Goal: Task Accomplishment & Management: Manage account settings

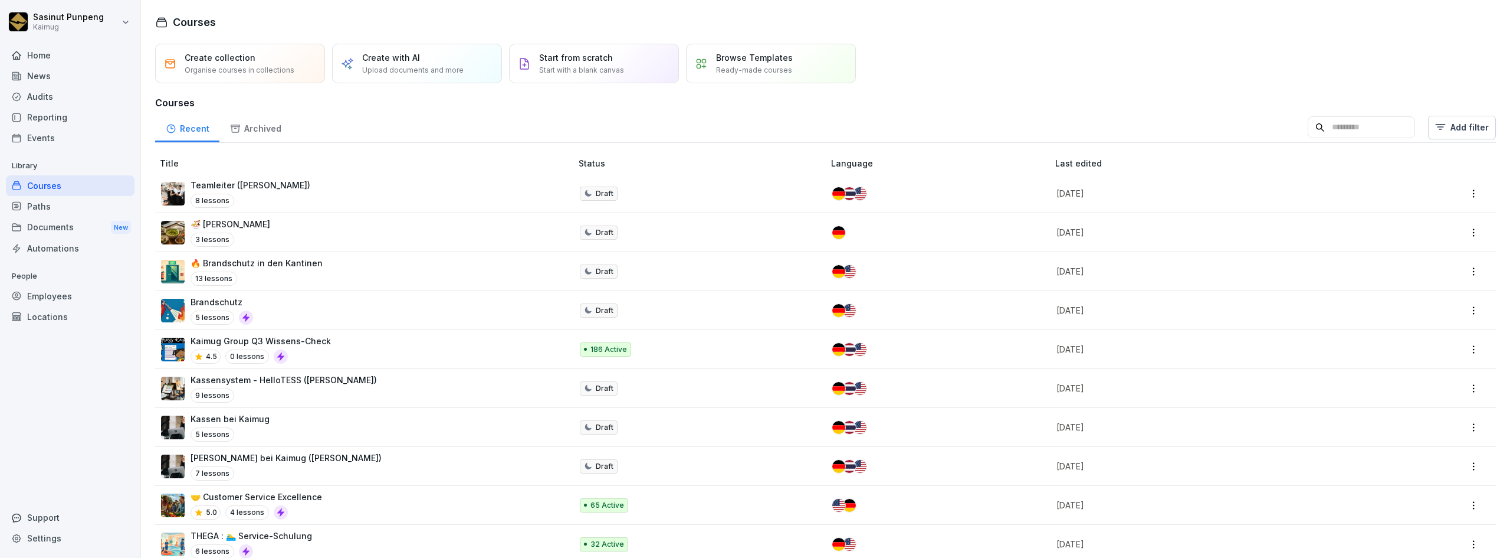
click at [46, 116] on div "Reporting" at bounding box center [70, 117] width 129 height 21
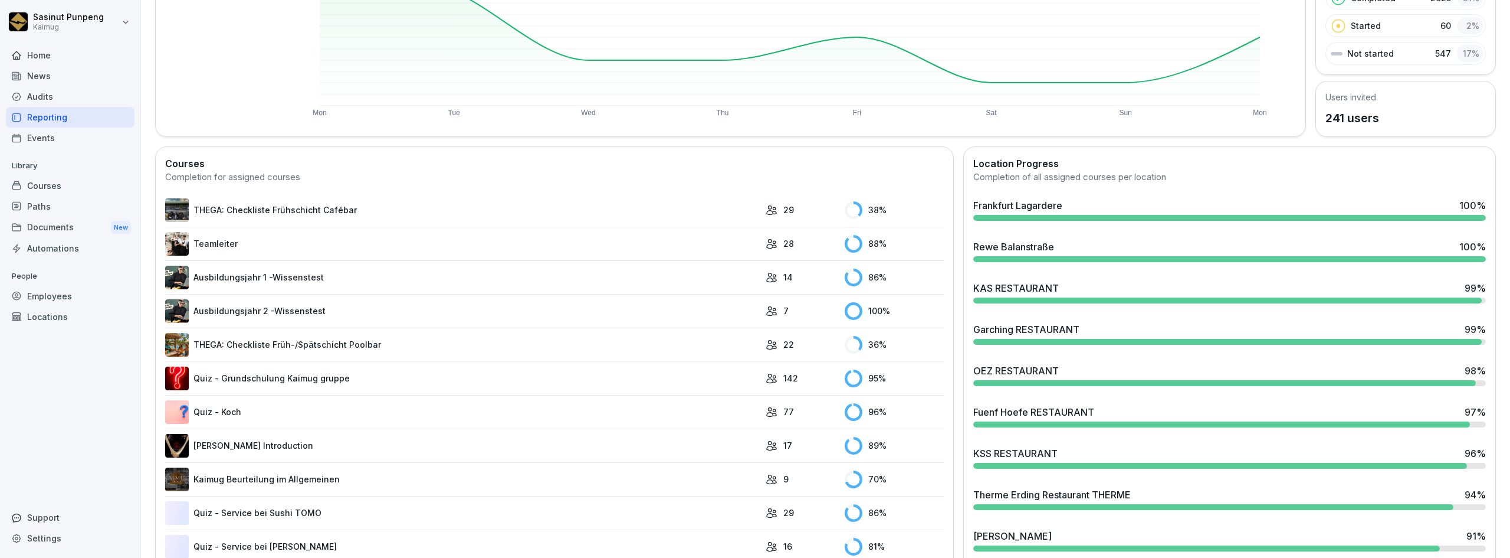
scroll to position [236, 0]
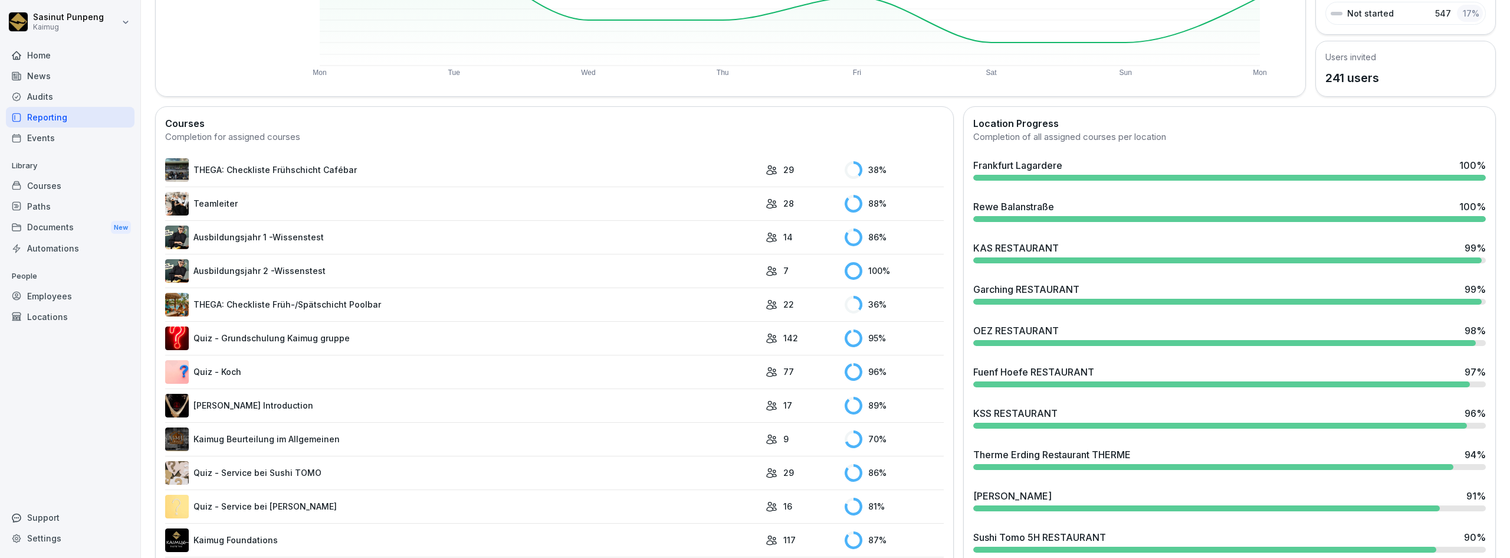
click at [1017, 258] on div at bounding box center [1227, 260] width 509 height 6
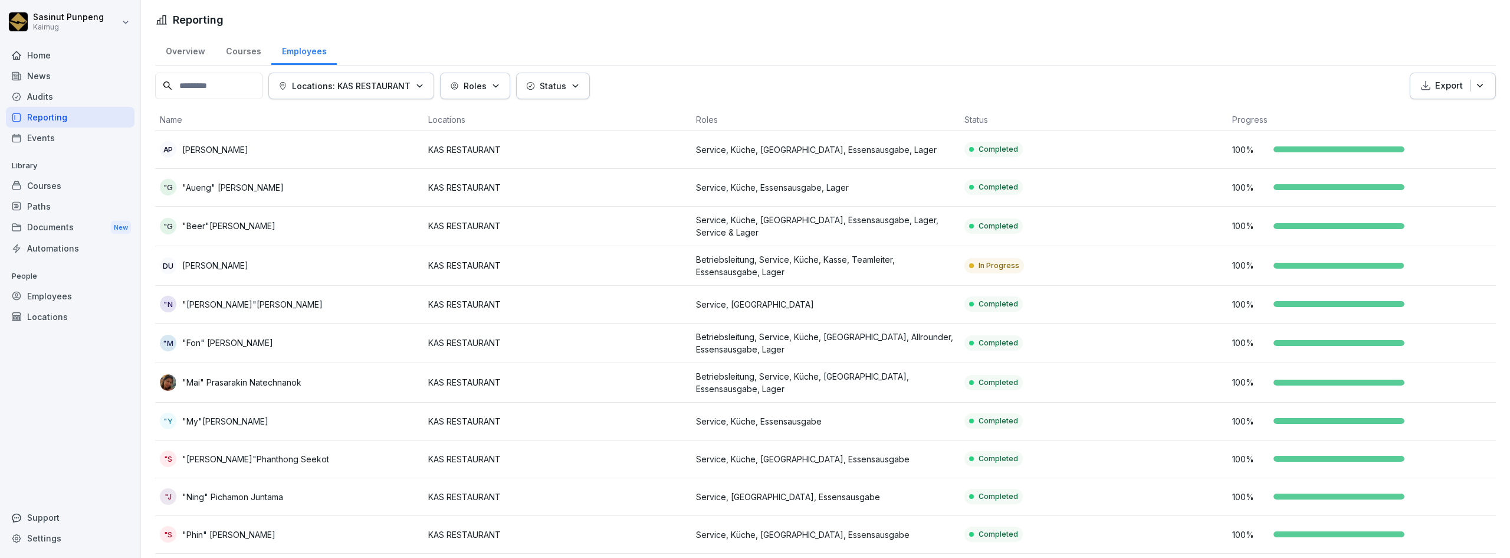
click at [83, 119] on div "Reporting" at bounding box center [70, 117] width 129 height 21
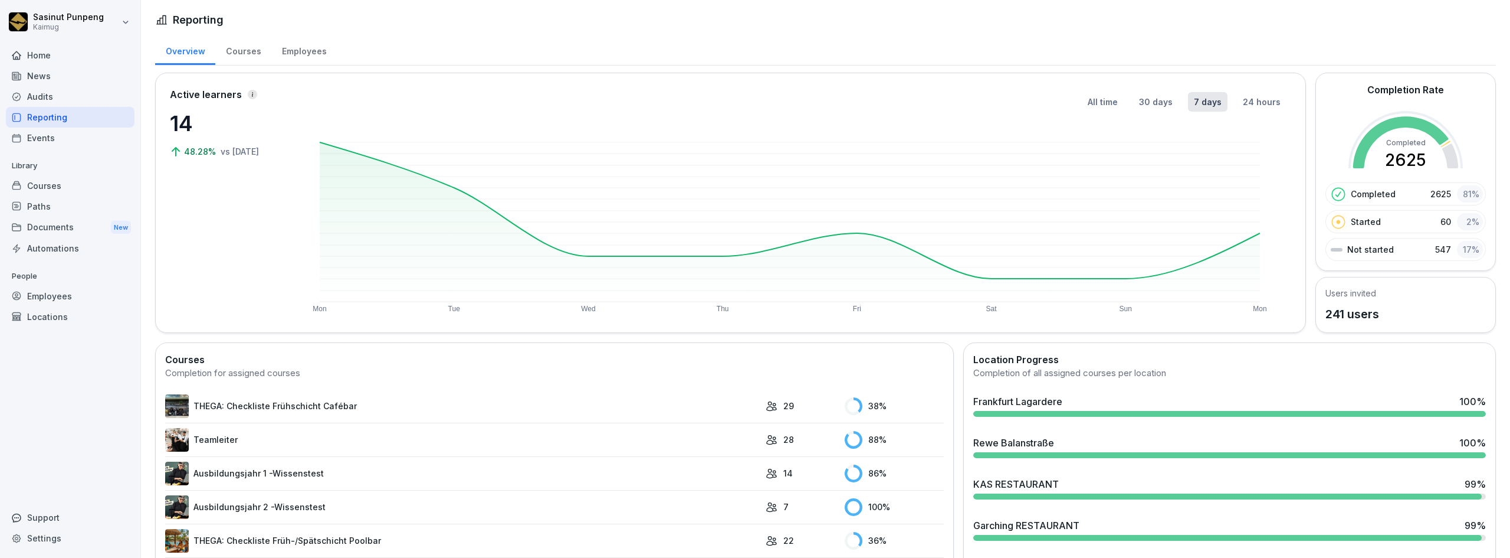
click at [54, 188] on div "Courses" at bounding box center [70, 185] width 129 height 21
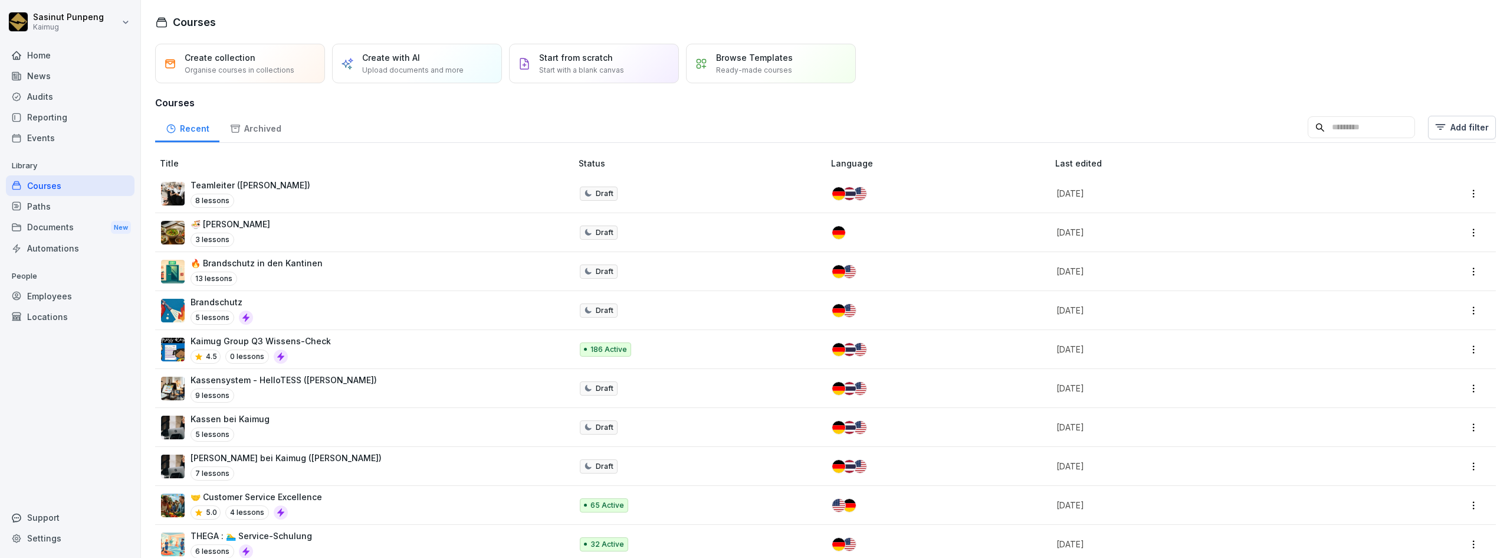
click at [368, 347] on div "Kaimug Group Q3 Wissens-Check 4.5 0 lessons" at bounding box center [360, 349] width 399 height 29
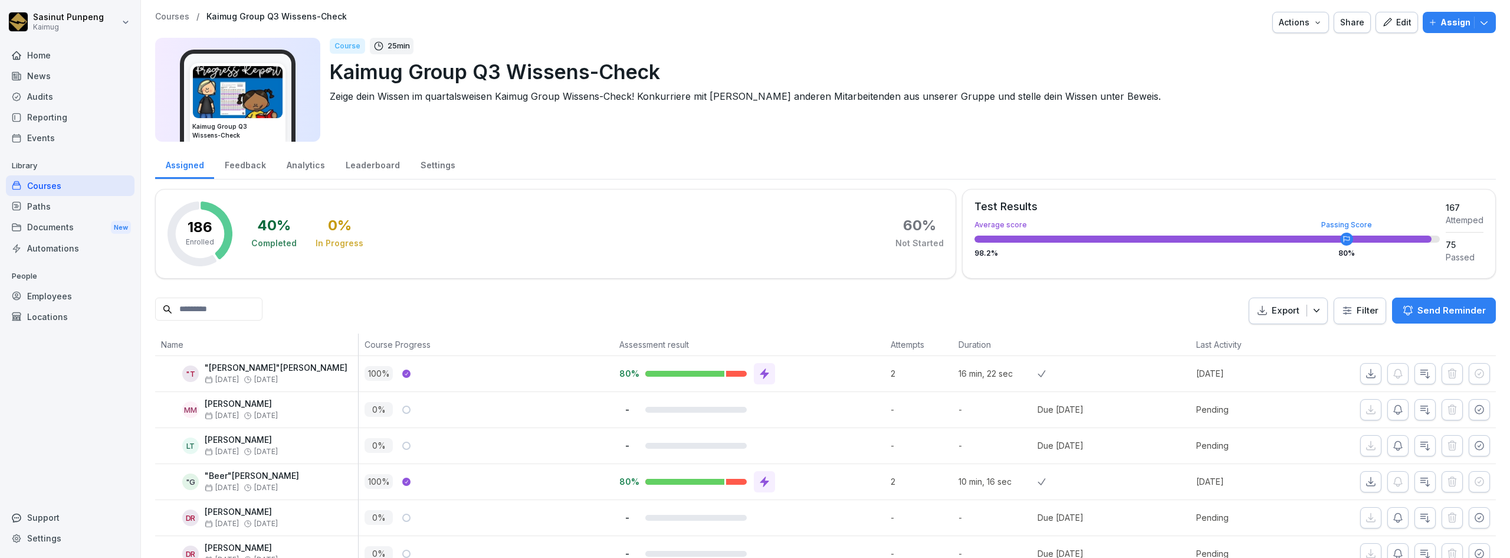
click at [362, 165] on div "Leaderboard" at bounding box center [372, 164] width 75 height 30
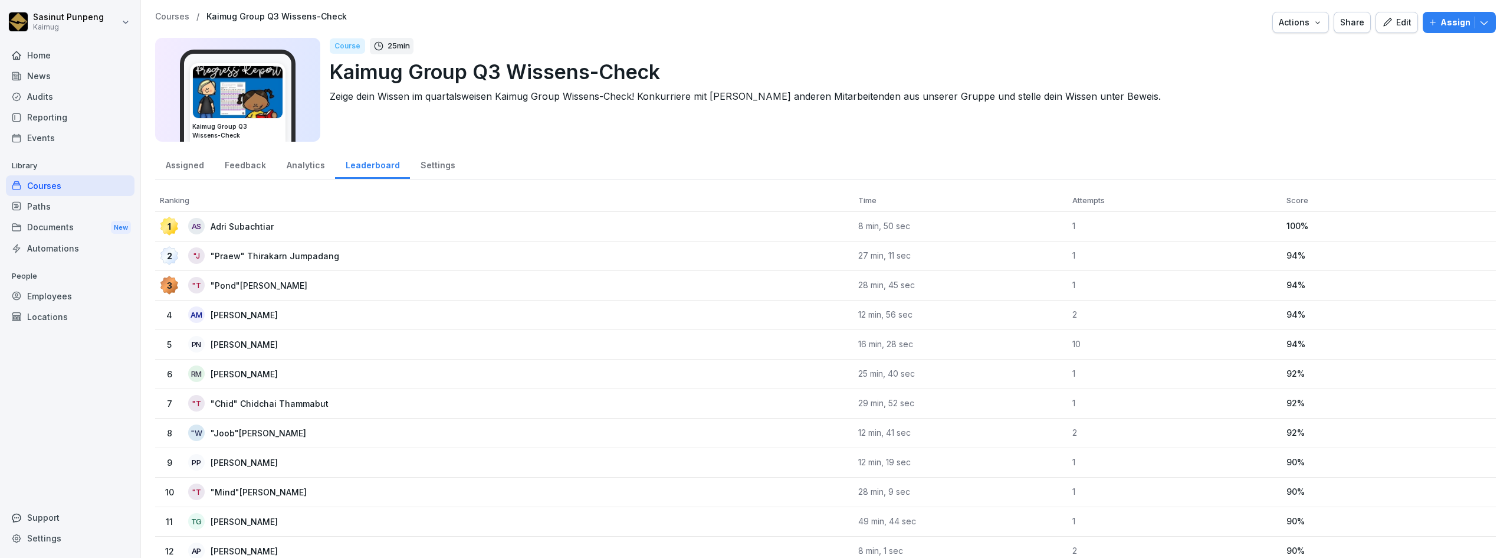
click at [50, 116] on div "Reporting" at bounding box center [70, 117] width 129 height 21
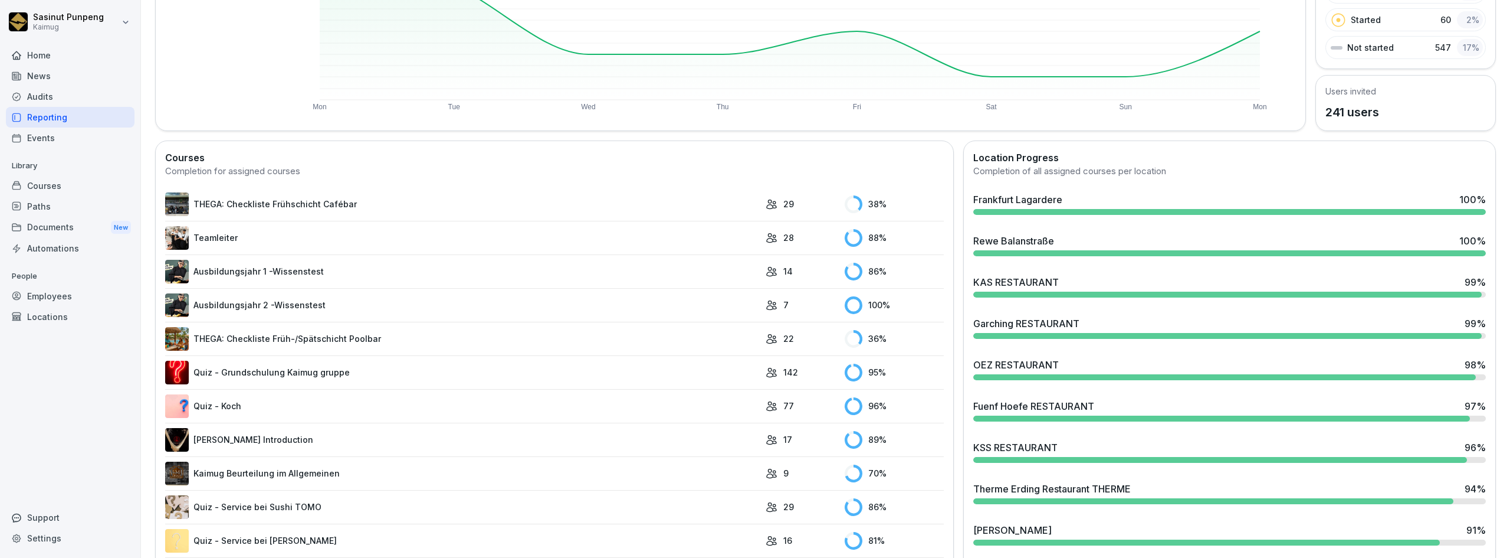
scroll to position [236, 0]
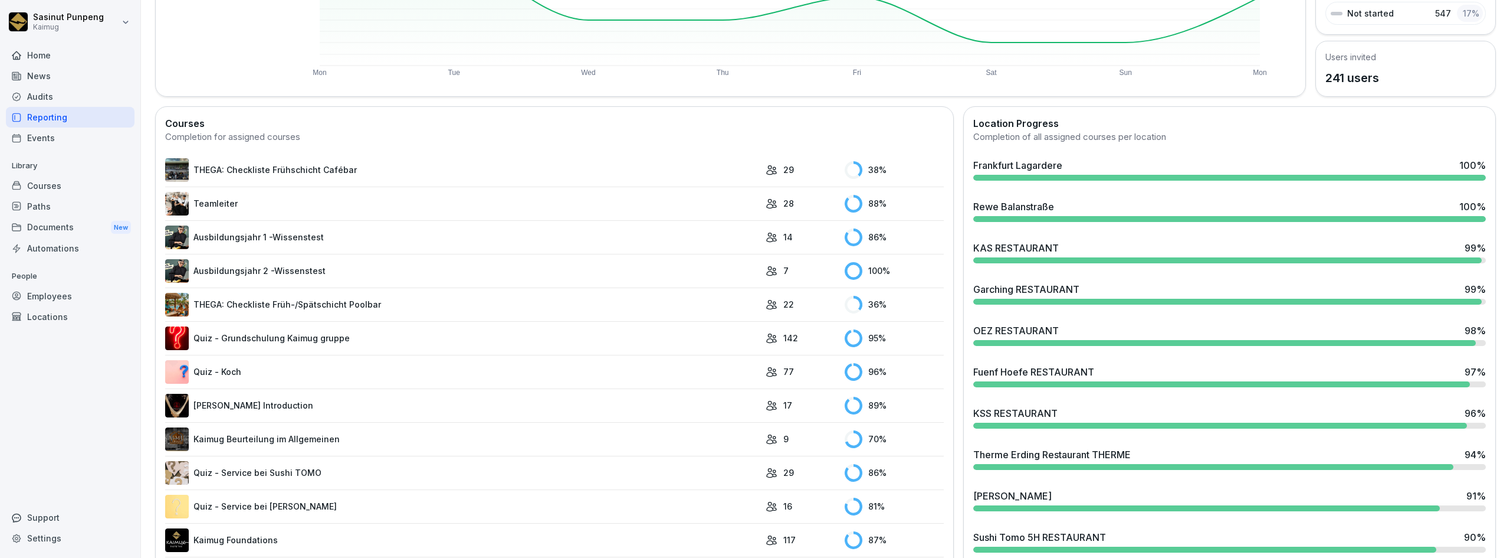
click at [1017, 423] on div at bounding box center [1220, 425] width 494 height 6
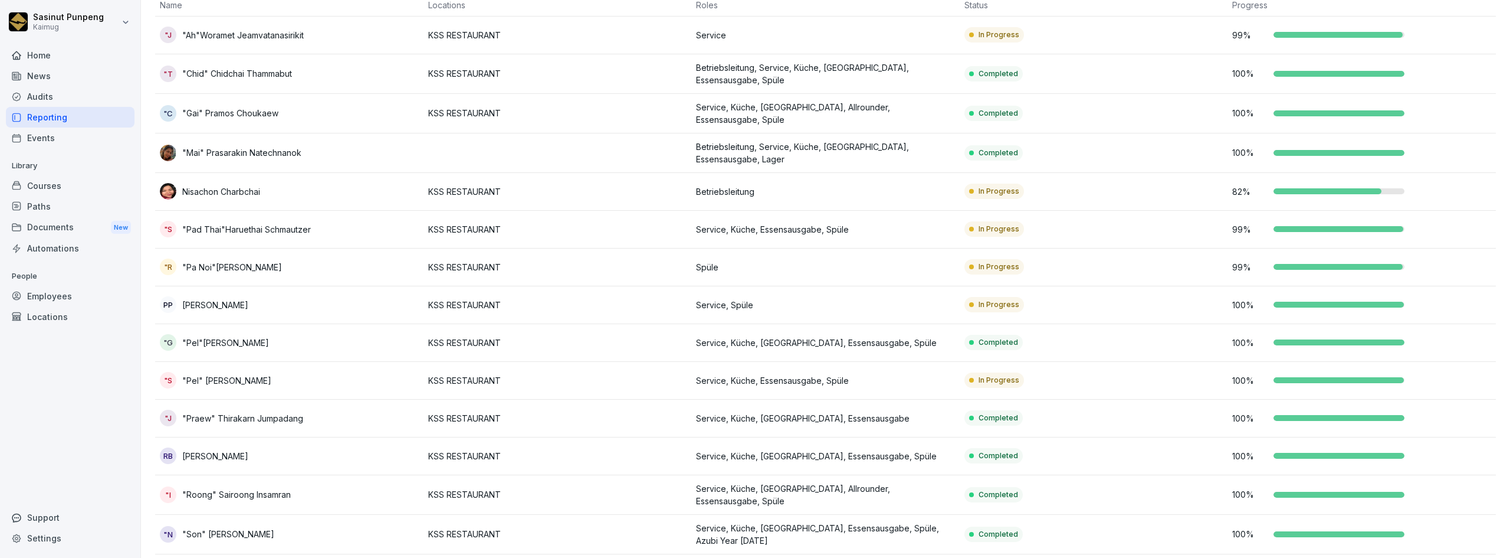
scroll to position [158, 0]
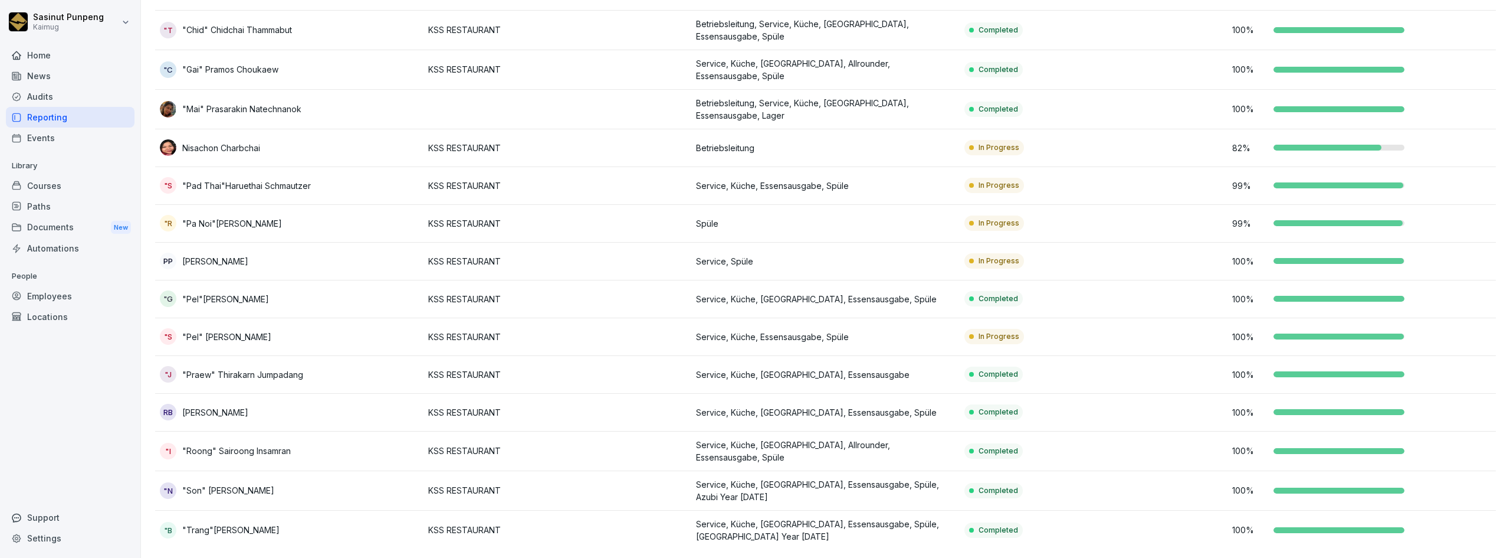
click at [1139, 186] on td "In Progress" at bounding box center [1094, 186] width 268 height 38
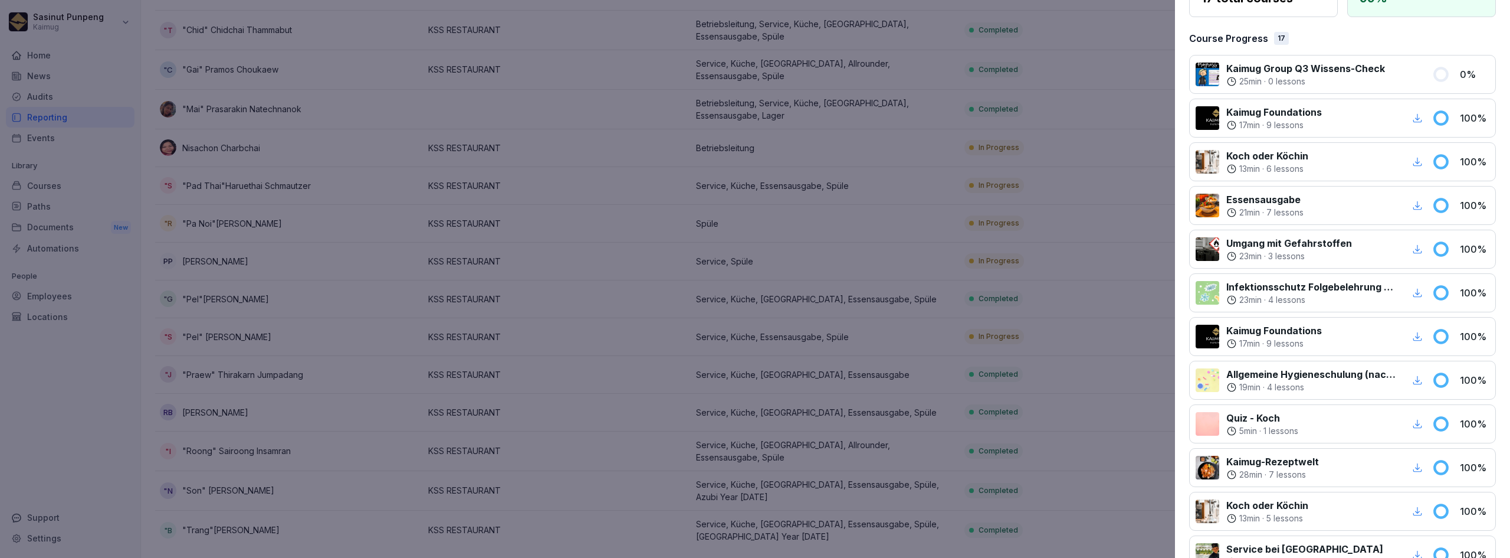
scroll to position [0, 0]
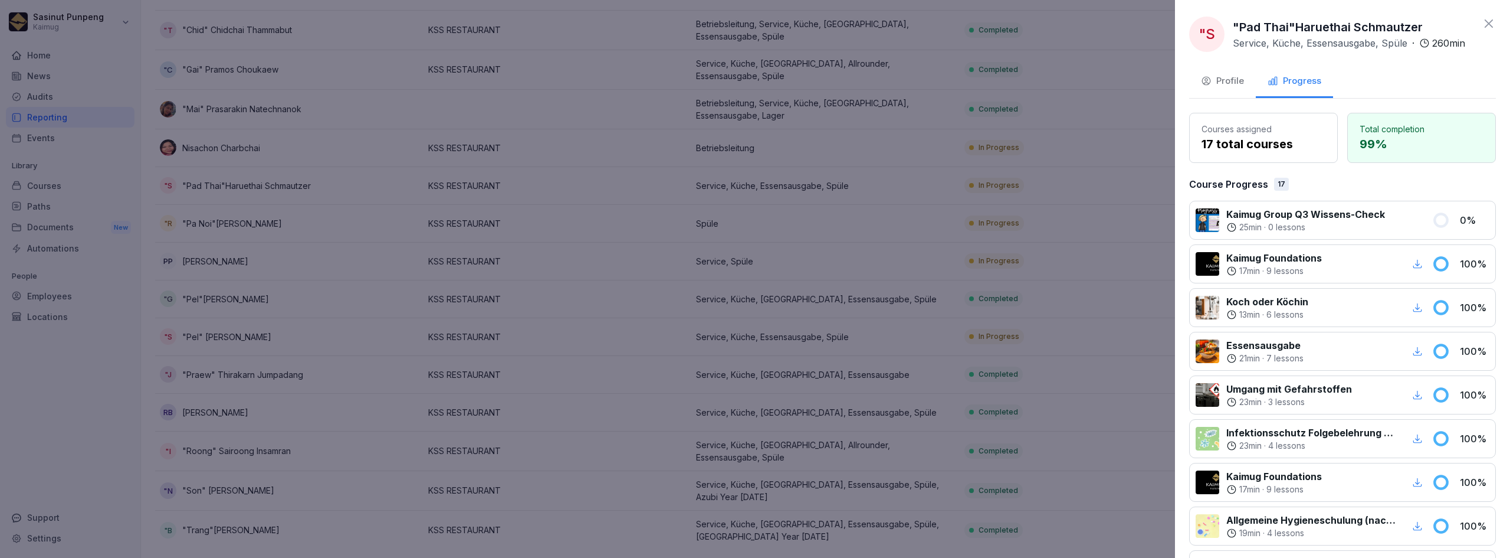
click at [1482, 22] on icon at bounding box center [1489, 24] width 14 height 14
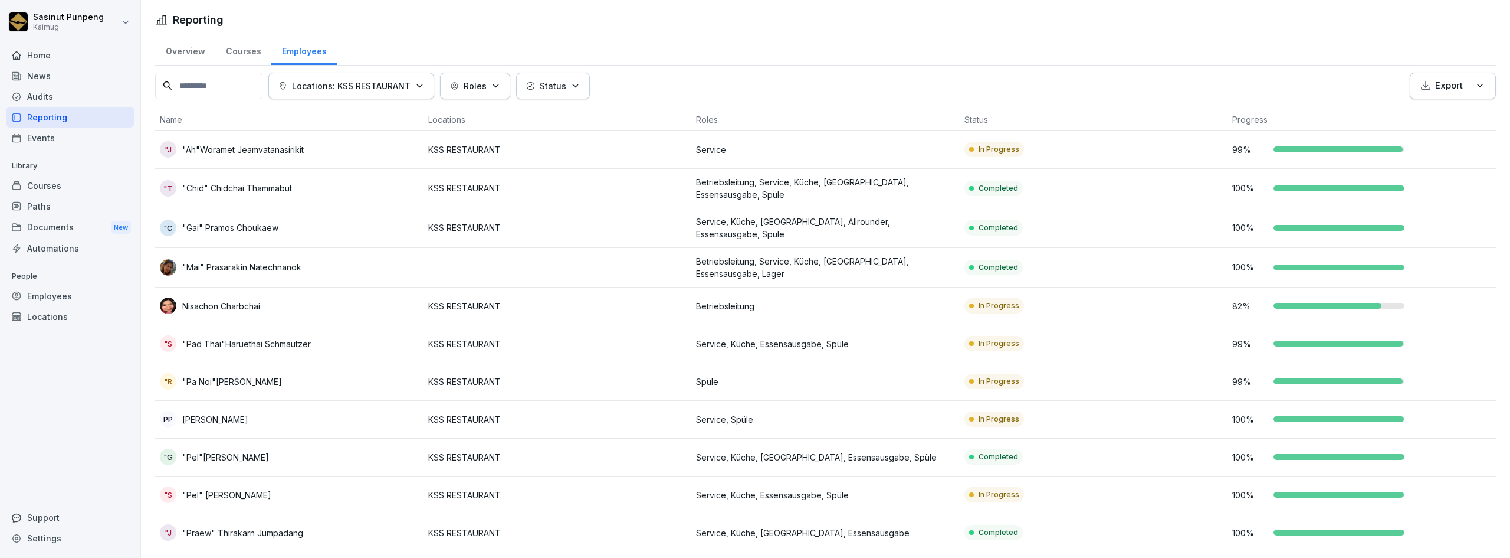
click at [74, 127] on div "Reporting" at bounding box center [70, 117] width 129 height 21
click at [74, 119] on div "Reporting" at bounding box center [70, 117] width 129 height 21
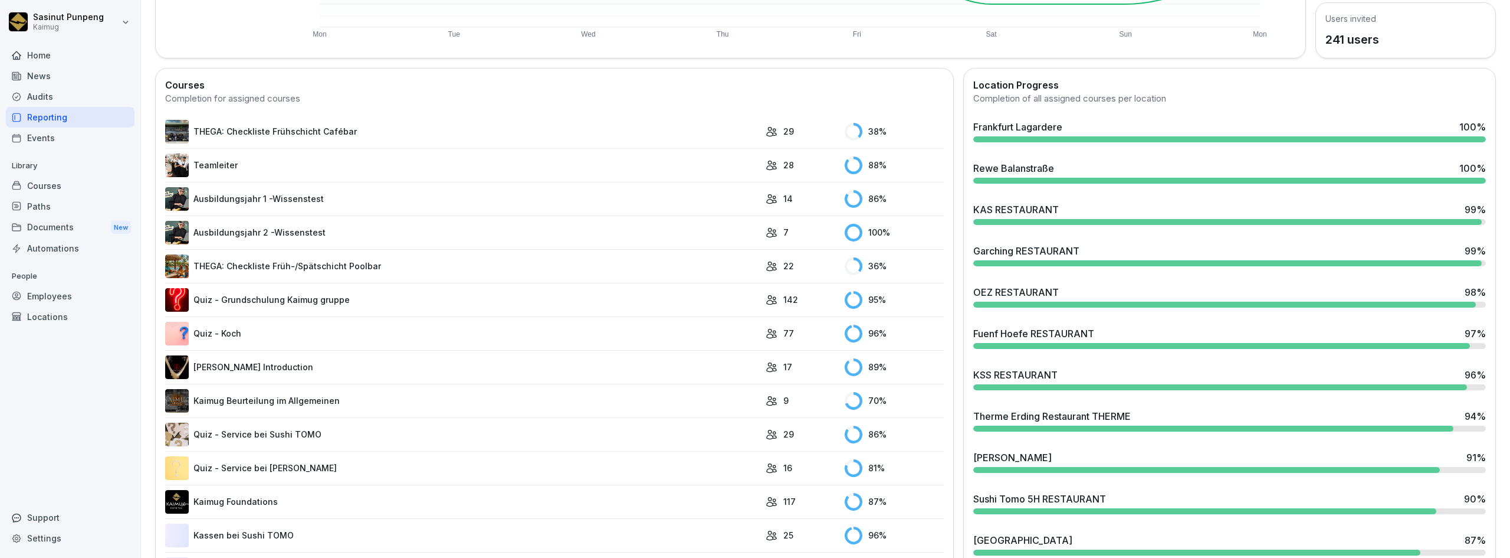
scroll to position [295, 0]
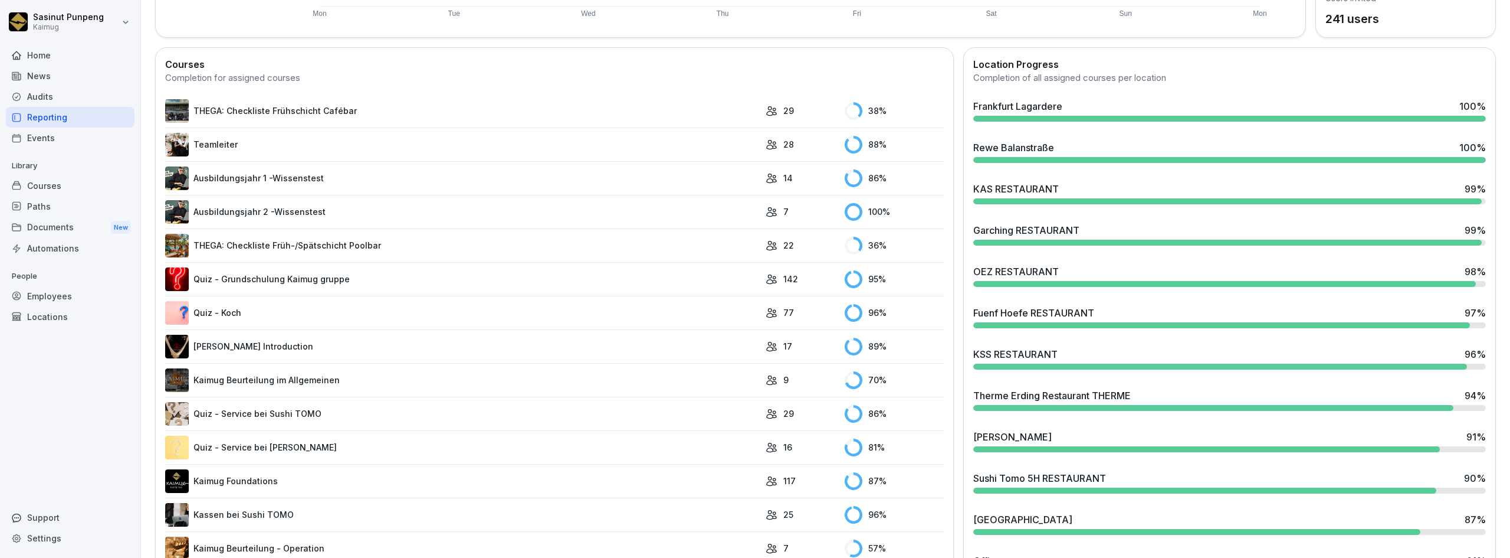
click at [1047, 477] on div "Sushi Tomo 5H RESTAURANT" at bounding box center [1039, 478] width 133 height 14
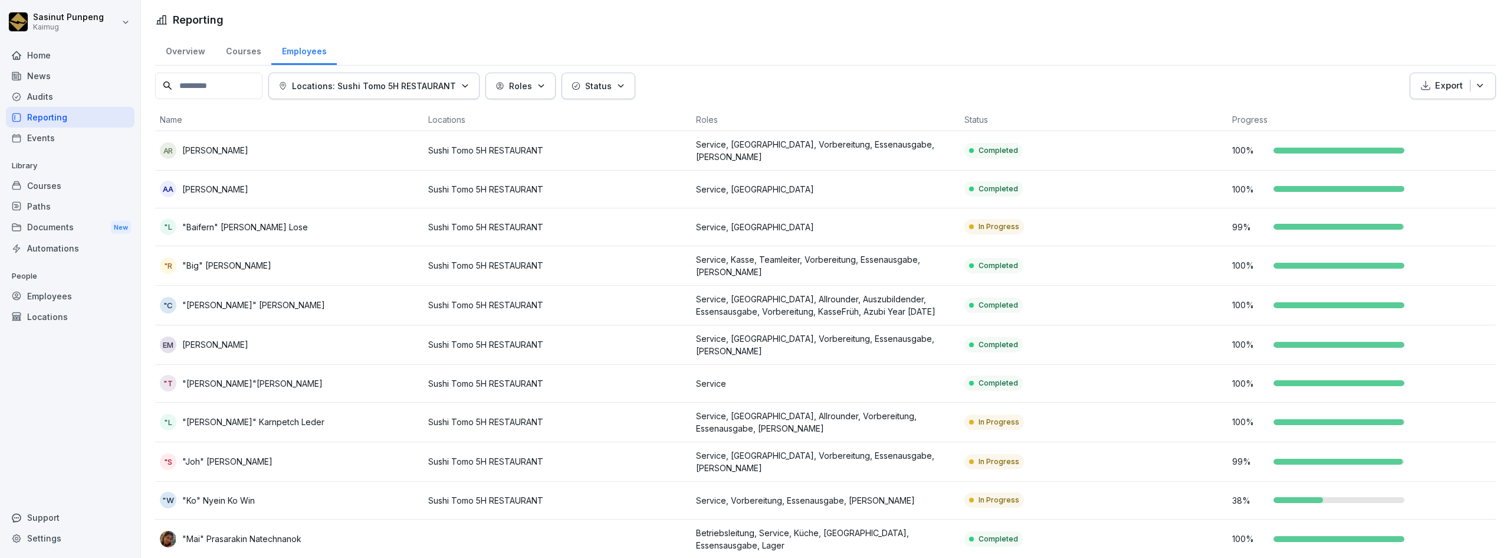
click at [949, 494] on p "Service, Vorbereitung, Essenausgabe, Sushi Meister" at bounding box center [825, 500] width 259 height 12
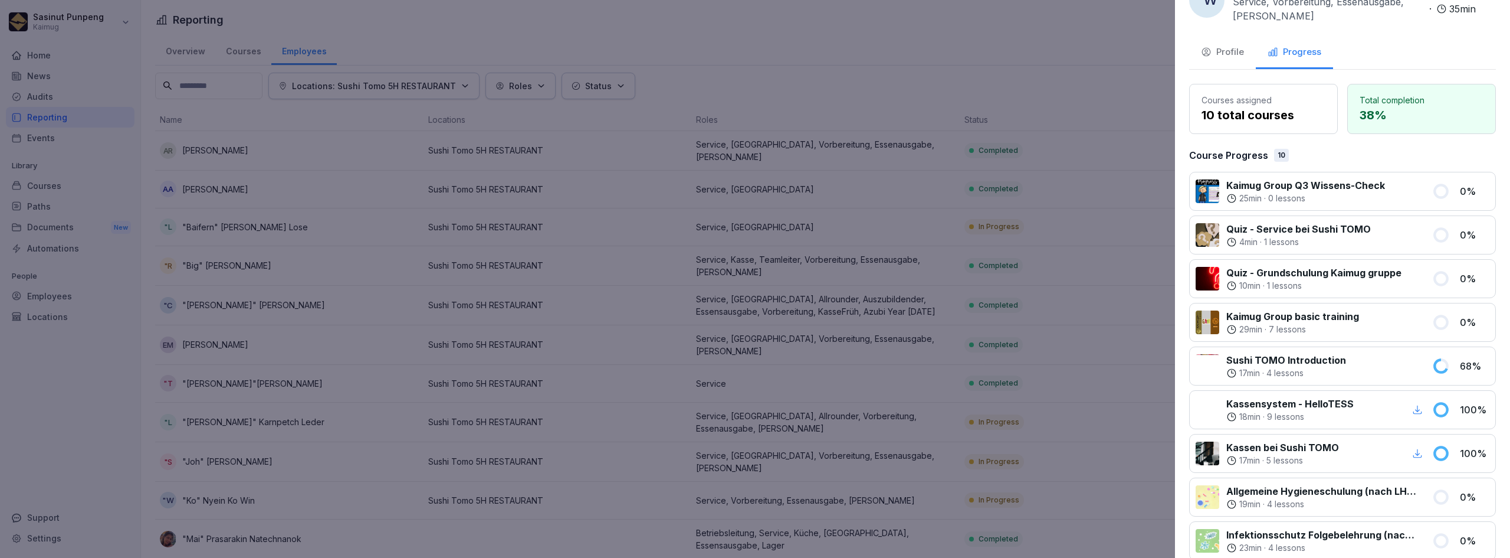
scroll to position [59, 0]
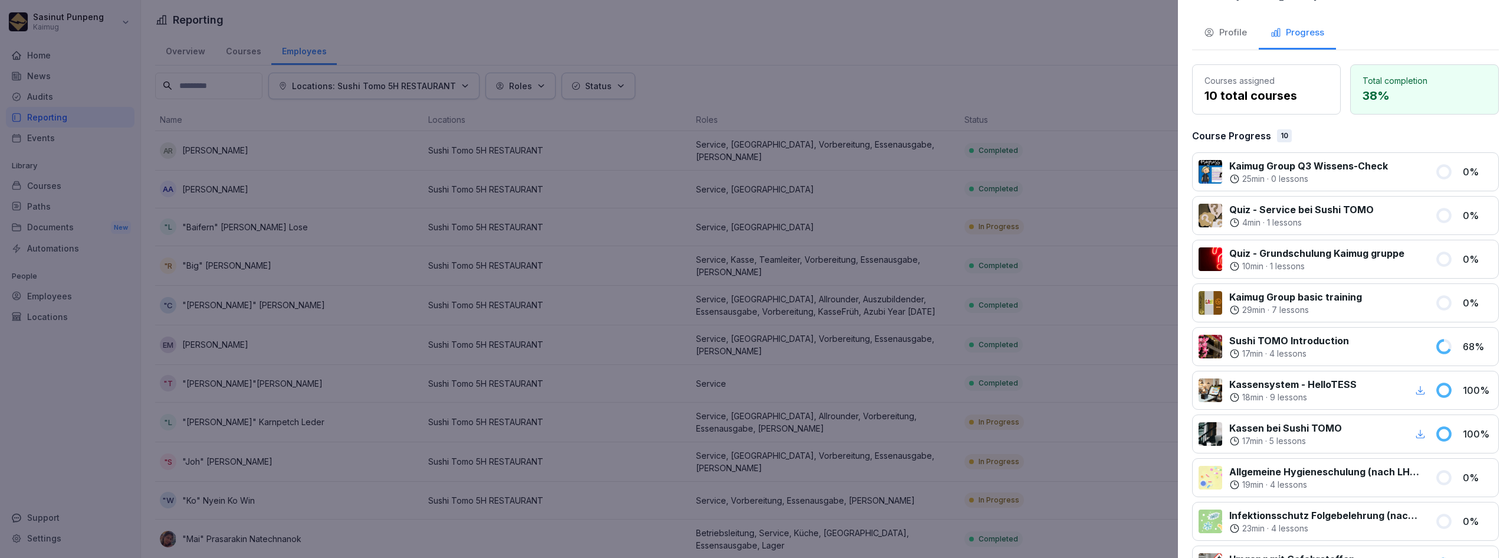
click at [125, 438] on div at bounding box center [755, 279] width 1510 height 558
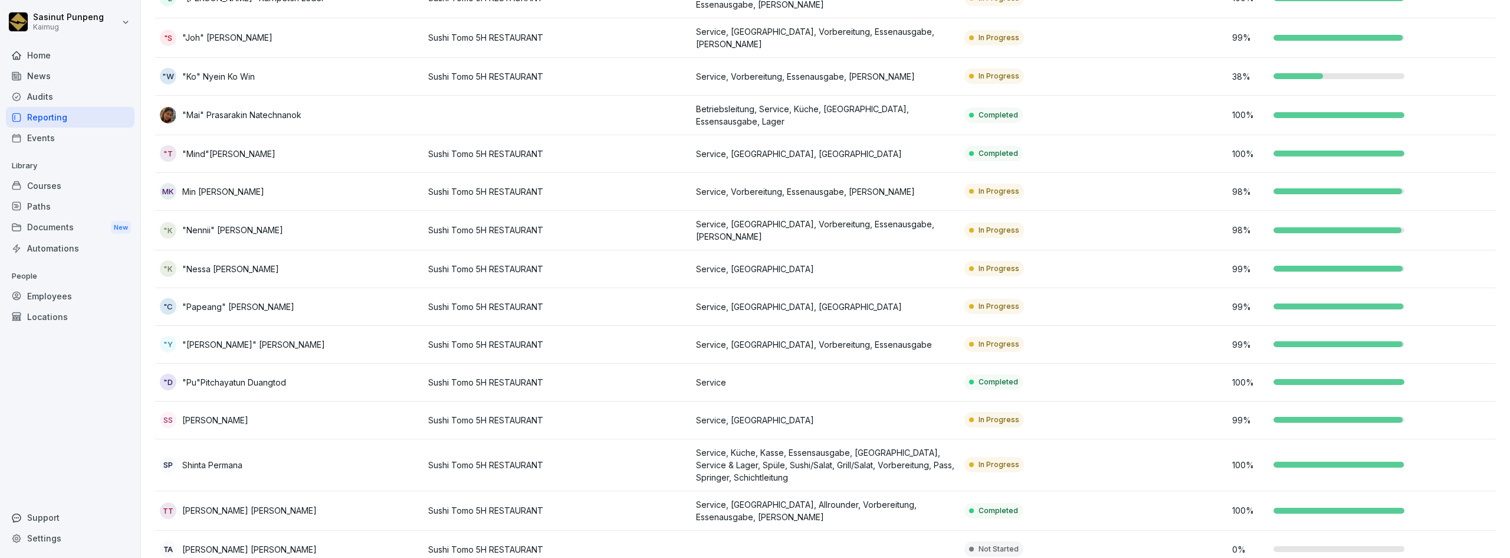
scroll to position [519, 0]
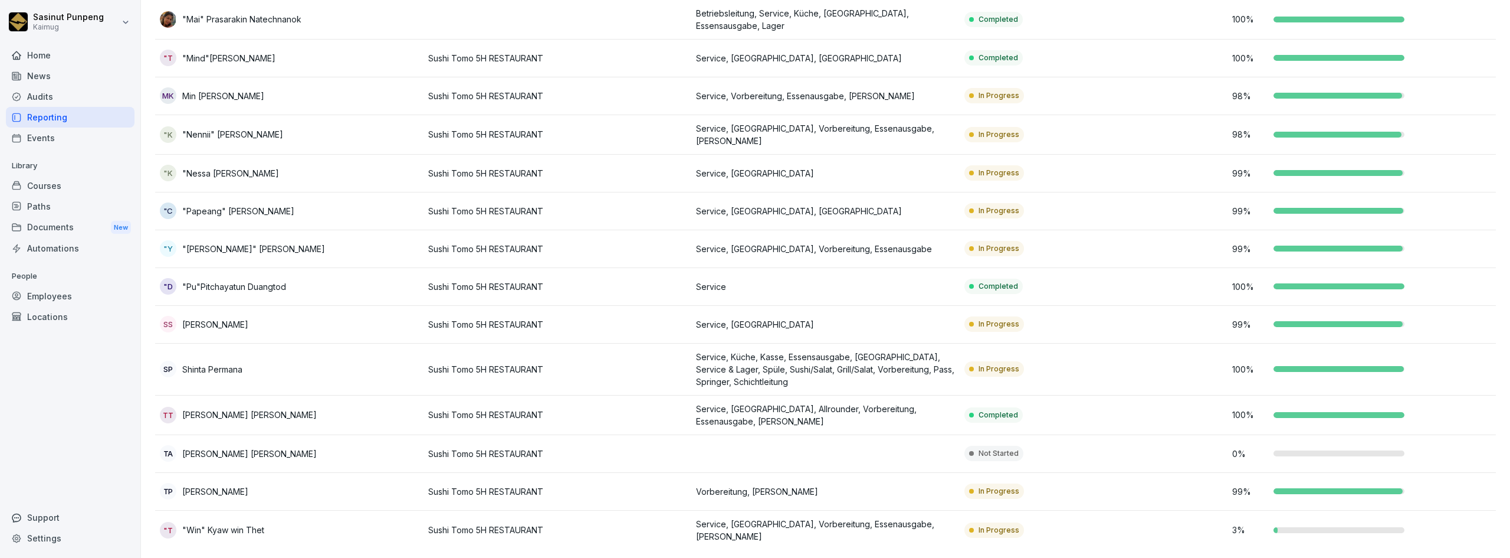
click at [266, 526] on div ""T "Win" Kyaw win Thet" at bounding box center [289, 530] width 259 height 17
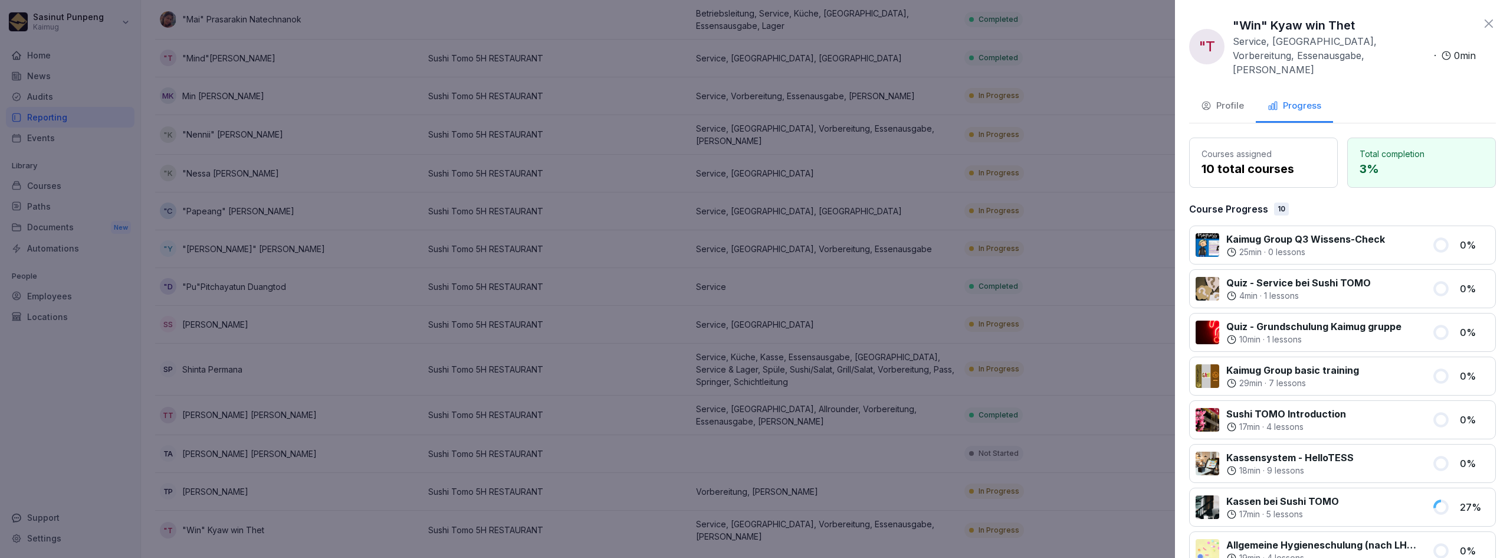
click at [1482, 25] on icon at bounding box center [1489, 24] width 14 height 14
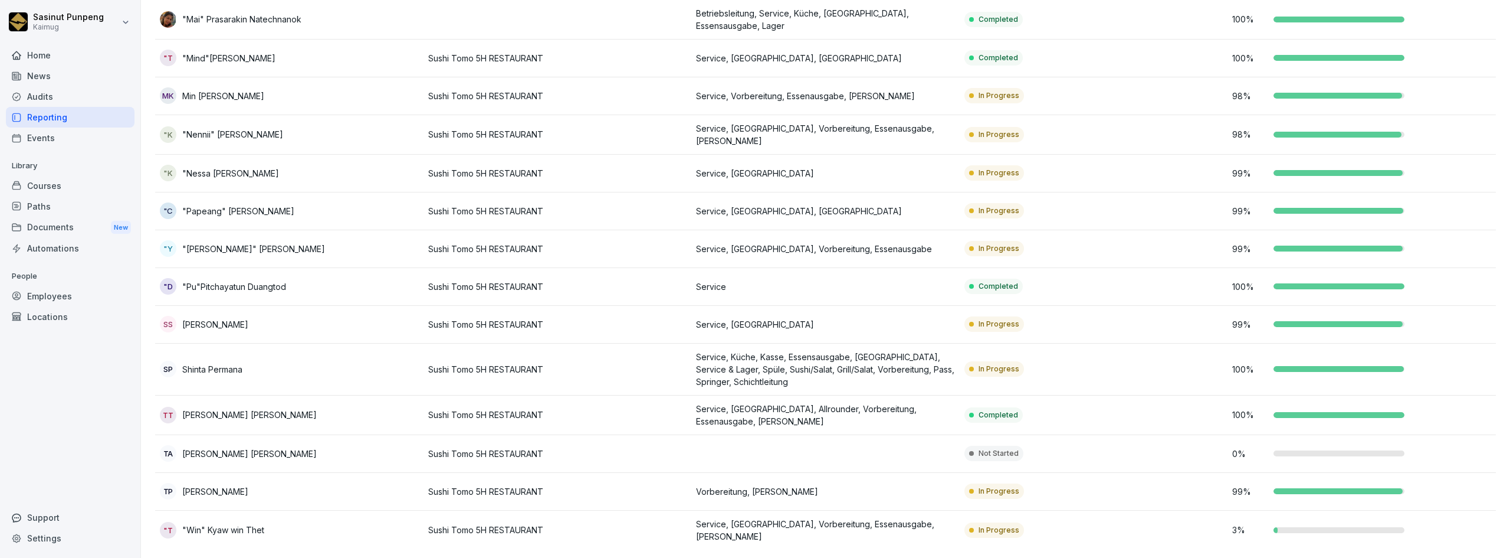
click at [71, 301] on div "Employees" at bounding box center [70, 296] width 129 height 21
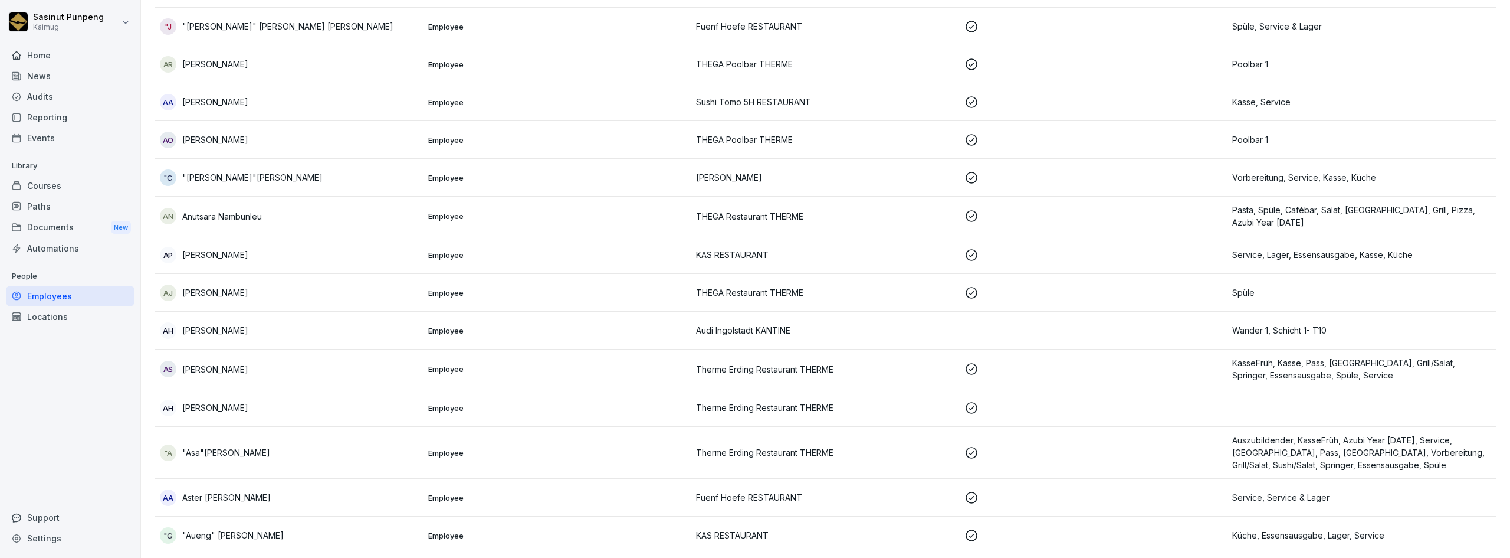
scroll to position [12, 0]
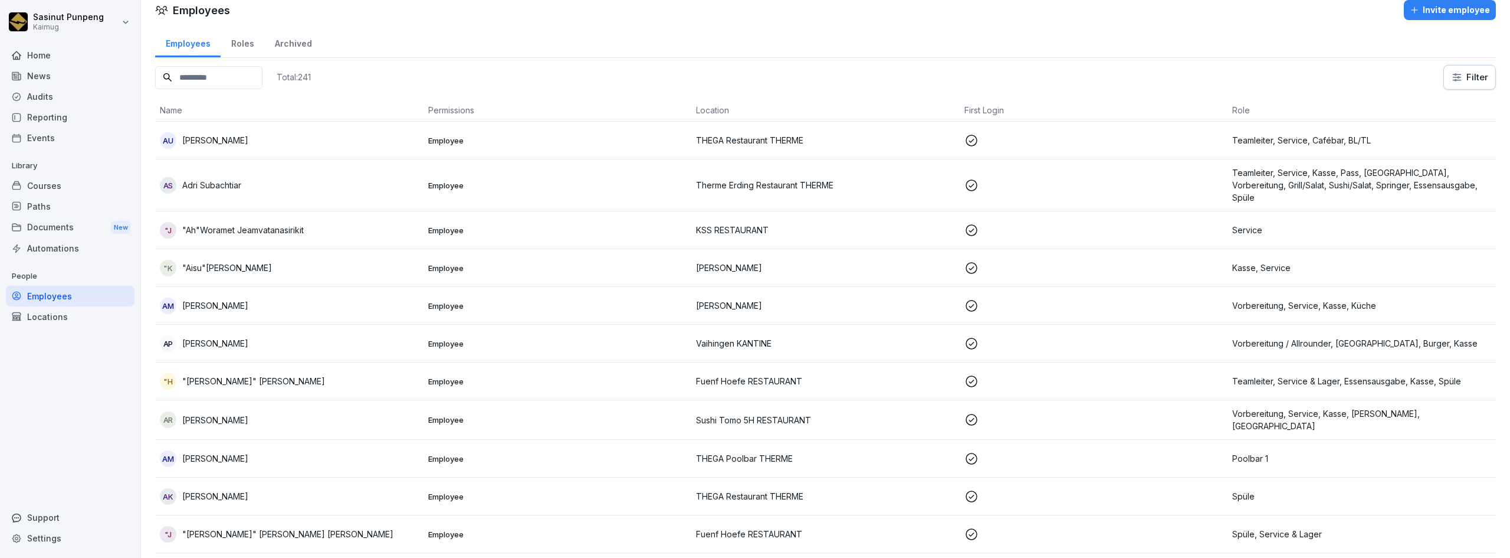
click at [211, 79] on input at bounding box center [208, 77] width 107 height 23
paste input "**********"
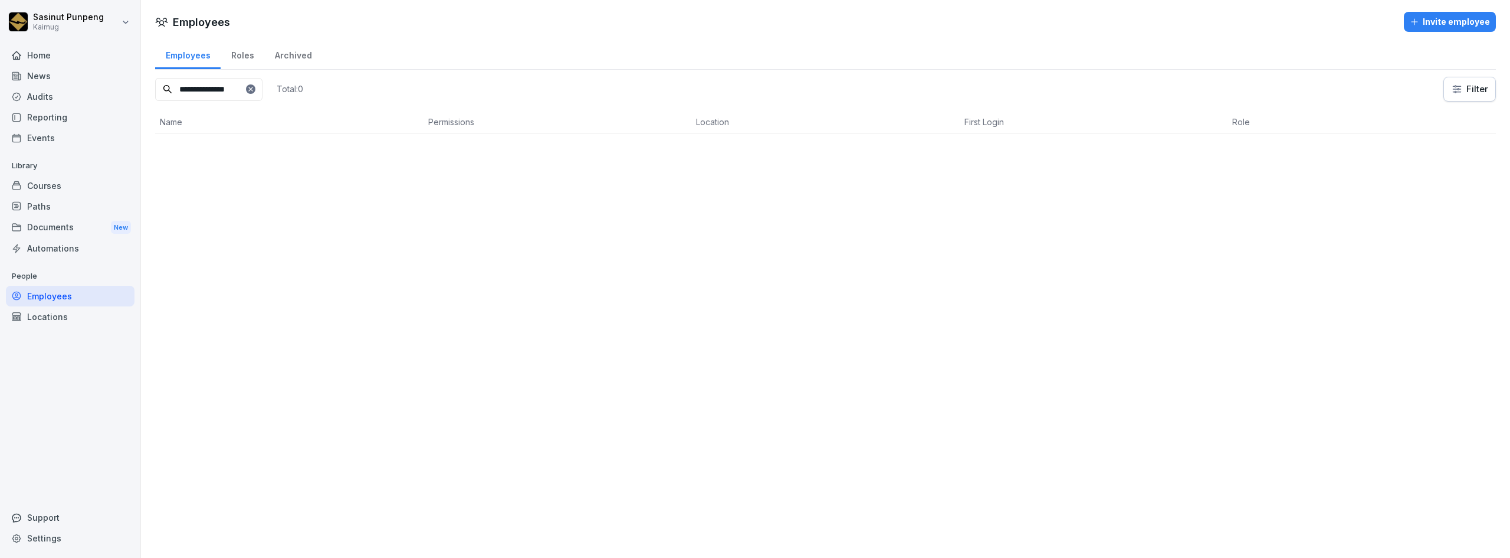
scroll to position [0, 0]
type input "**********"
click at [259, 147] on p ""Priya" Priyadharshini Neduchezhiyan" at bounding box center [230, 152] width 96 height 12
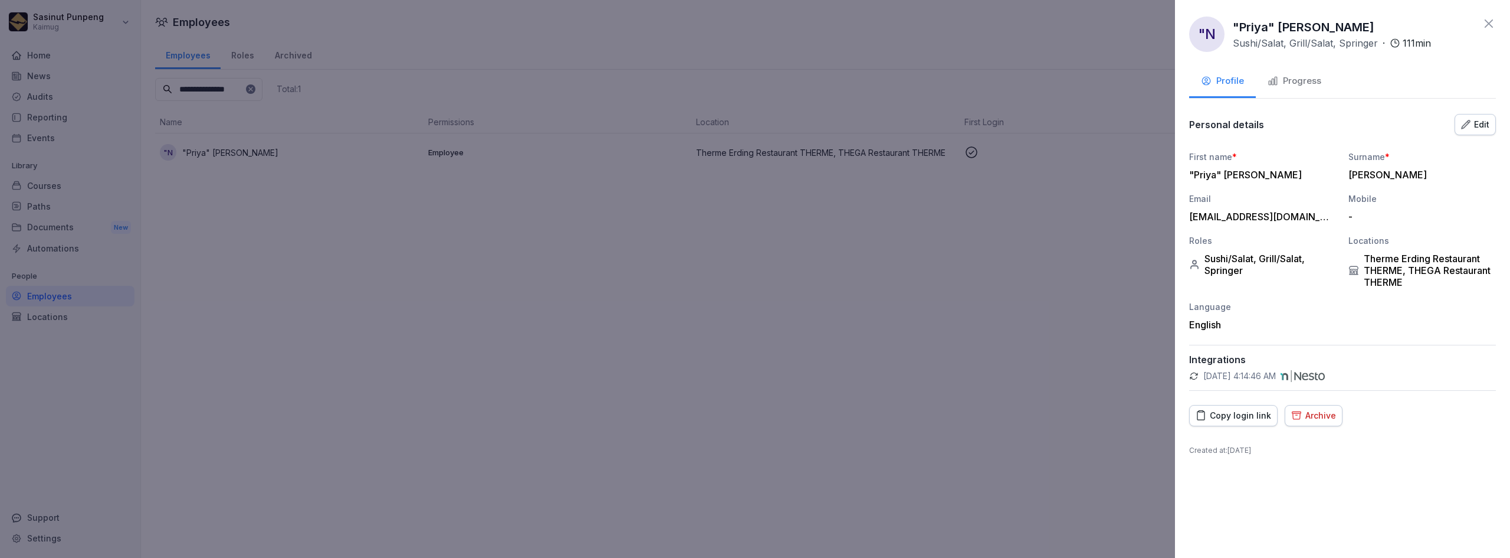
click at [287, 368] on div at bounding box center [755, 279] width 1510 height 558
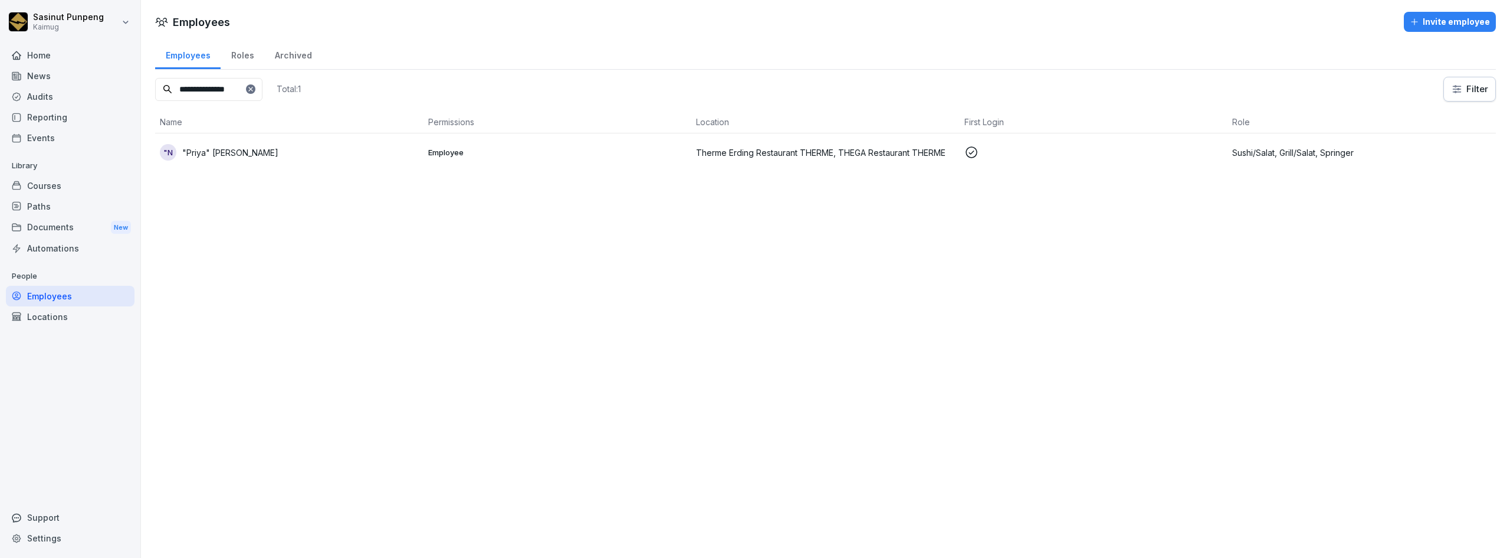
click at [64, 218] on div "Documents New" at bounding box center [70, 228] width 129 height 22
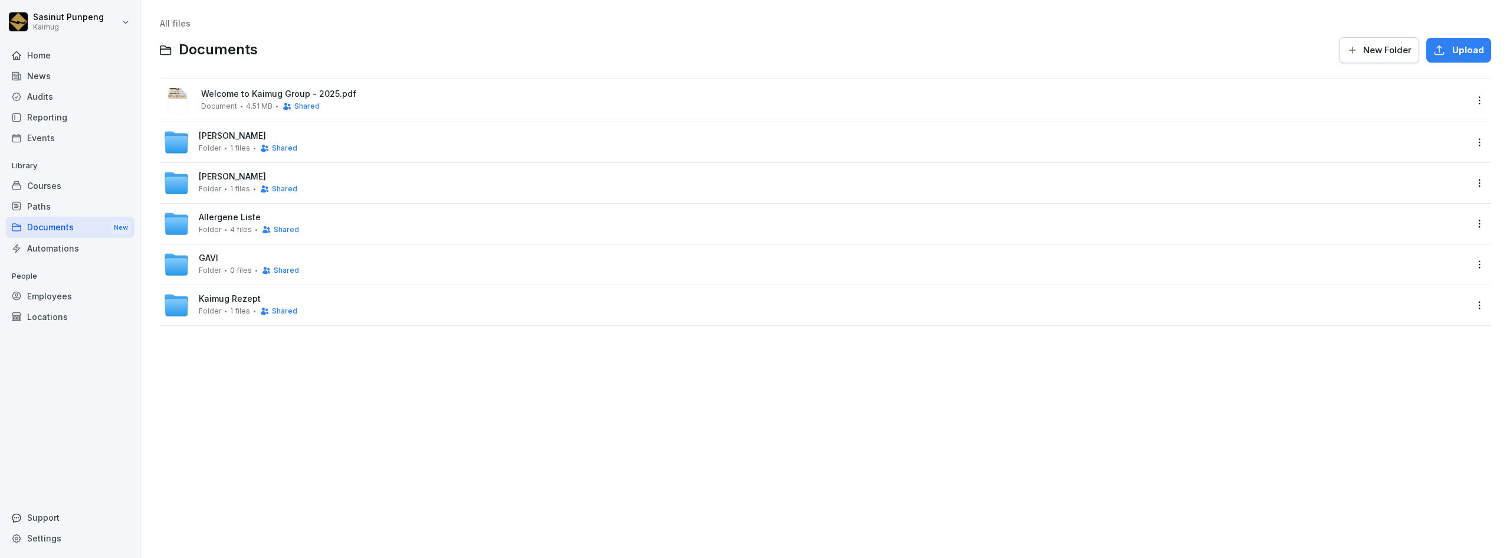
click at [183, 144] on icon at bounding box center [177, 144] width 24 height 17
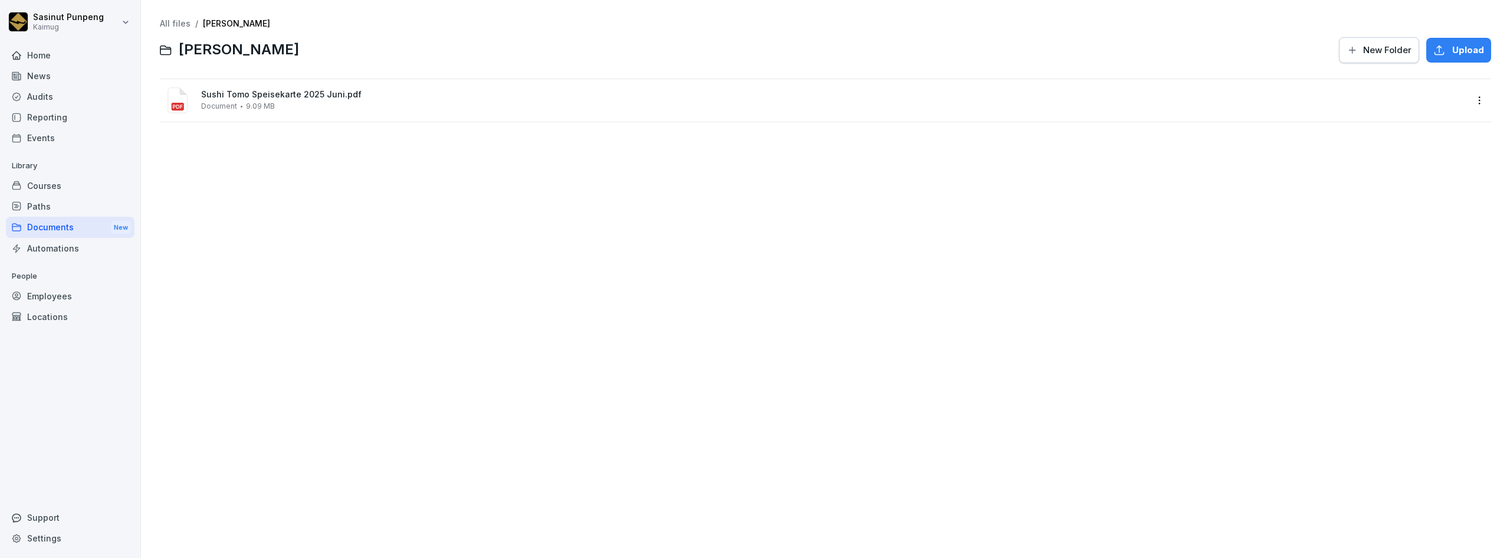
click at [1470, 103] on html "Sasinut Punpeng Kaimug Home News Audits Reporting Events Library Courses Paths …" at bounding box center [755, 279] width 1510 height 558
click at [174, 25] on html "Sasinut Punpeng Kaimug Home News Audits Reporting Events Library Courses Paths …" at bounding box center [755, 279] width 1510 height 558
click at [174, 25] on link "All files" at bounding box center [175, 23] width 31 height 10
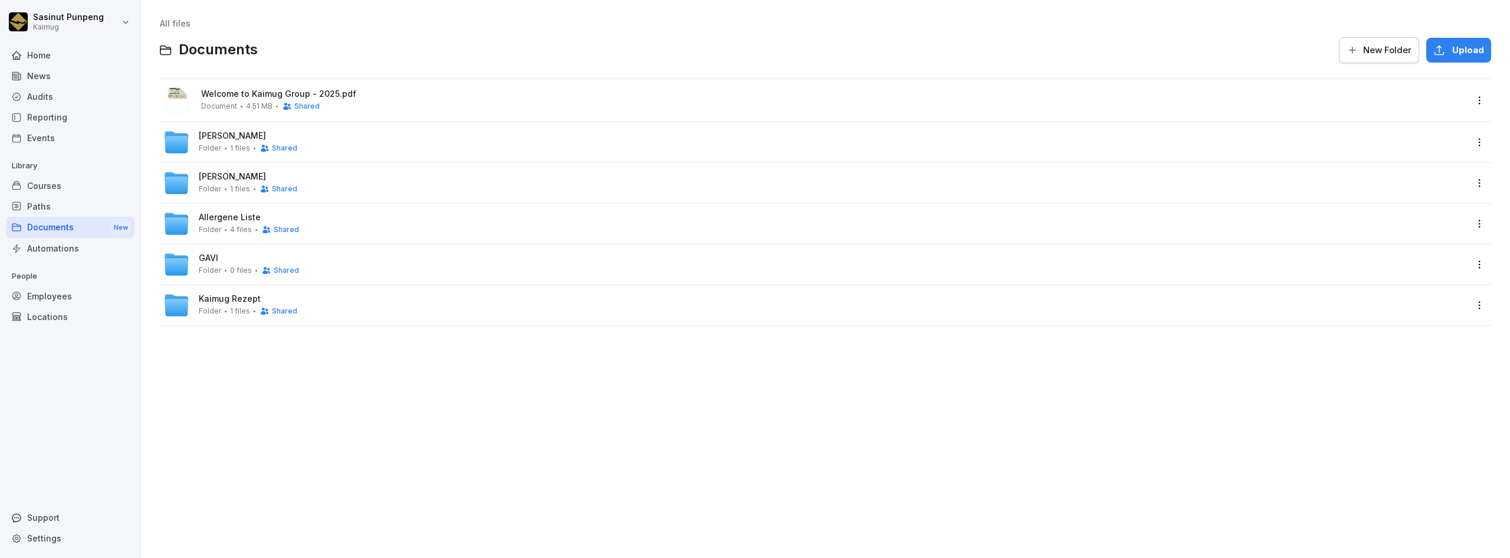
click at [234, 213] on span "Allergene Liste" at bounding box center [230, 217] width 62 height 10
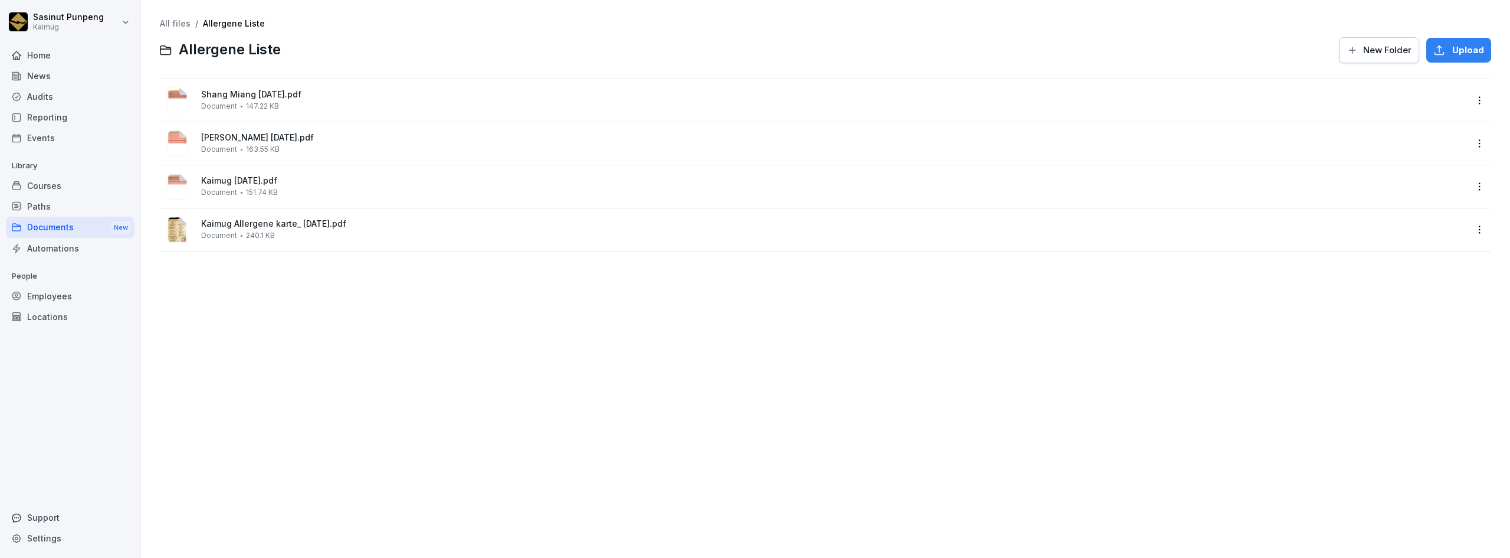
click at [170, 21] on link "All files" at bounding box center [175, 23] width 31 height 10
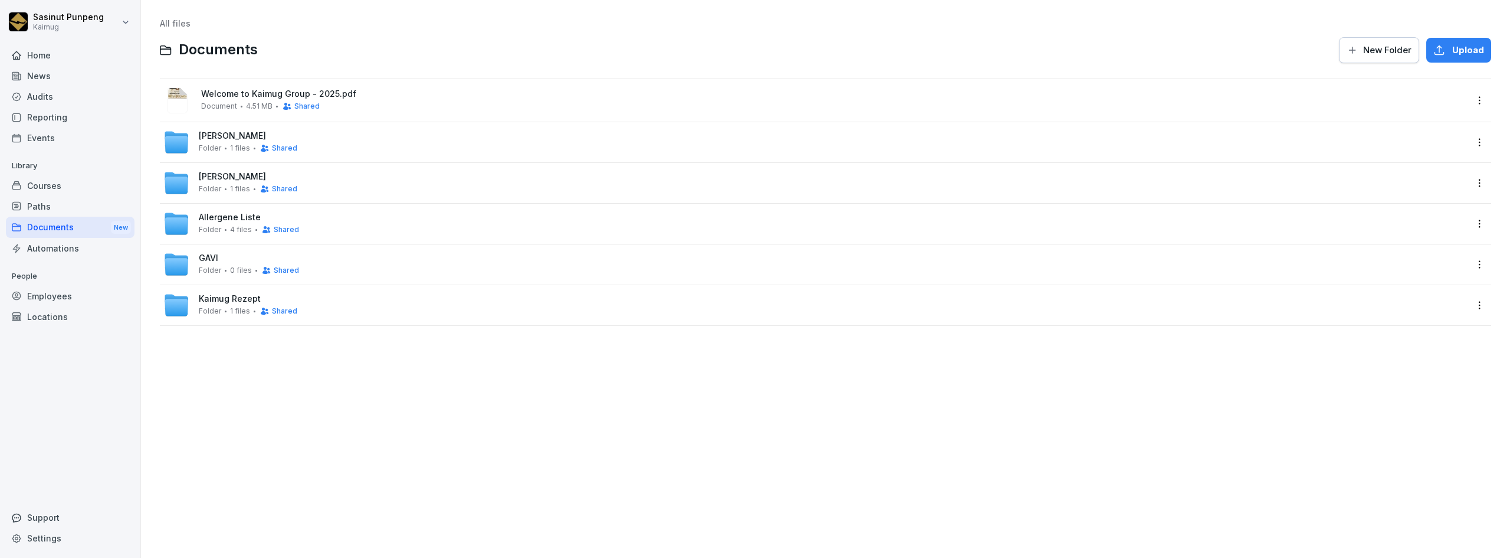
click at [1474, 225] on html "Sasinut Punpeng Kaimug Home News Audits Reporting Events Library Courses Paths …" at bounding box center [755, 279] width 1510 height 558
click at [1412, 247] on div "Show details" at bounding box center [1415, 248] width 57 height 14
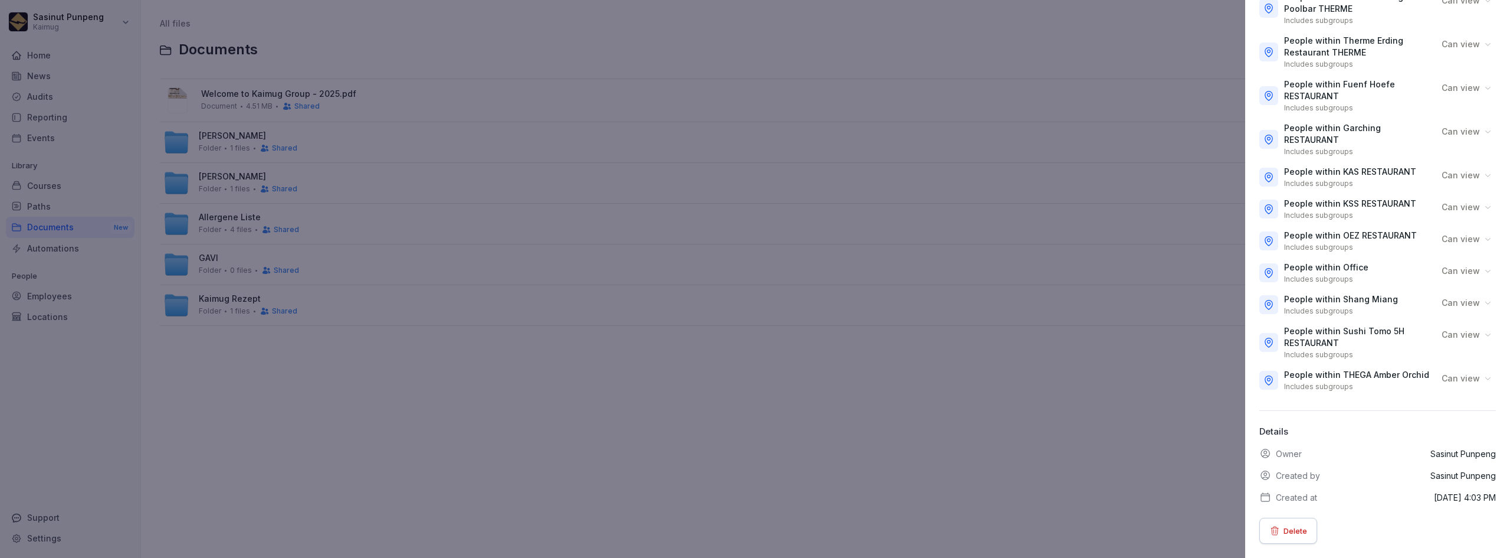
scroll to position [350, 0]
click at [765, 425] on div at bounding box center [755, 279] width 1510 height 558
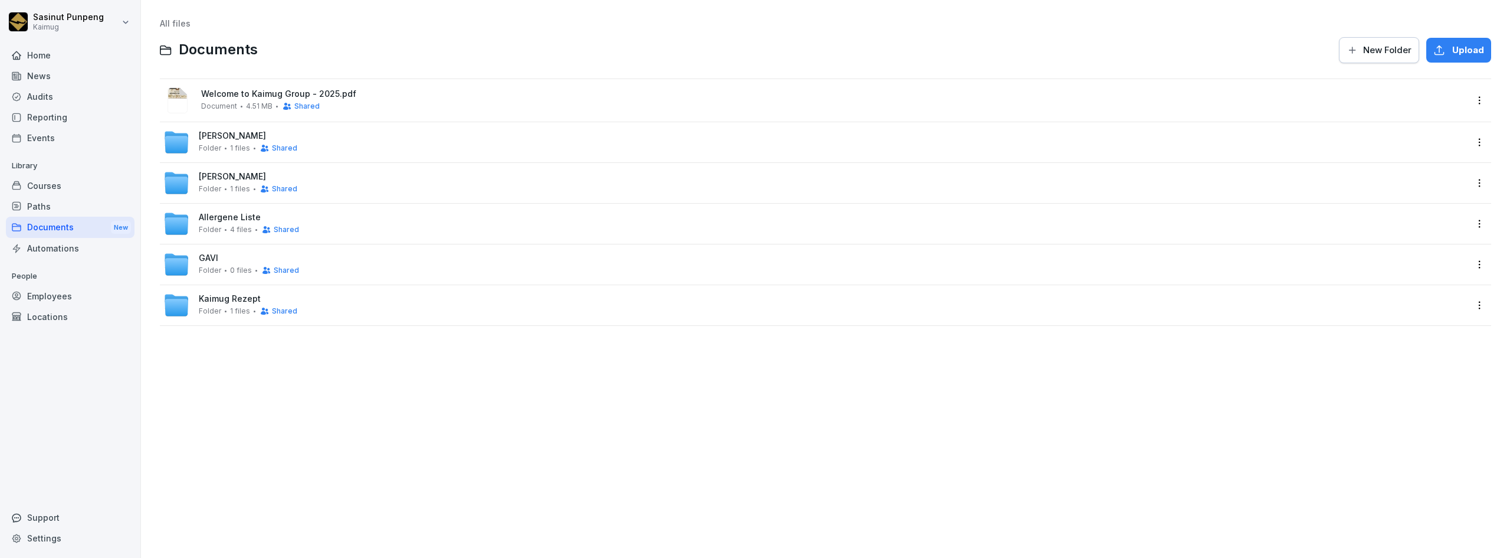
click at [208, 133] on span "Sushi Tomo" at bounding box center [232, 136] width 67 height 10
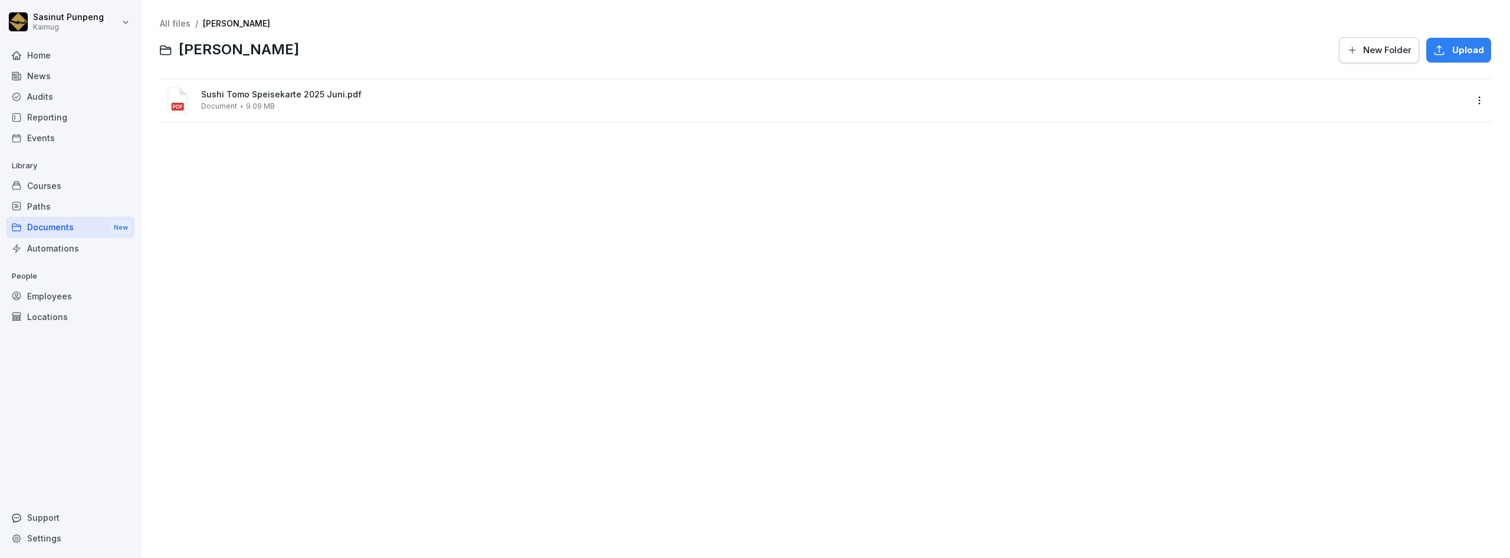
click at [170, 19] on link "All files" at bounding box center [175, 23] width 31 height 10
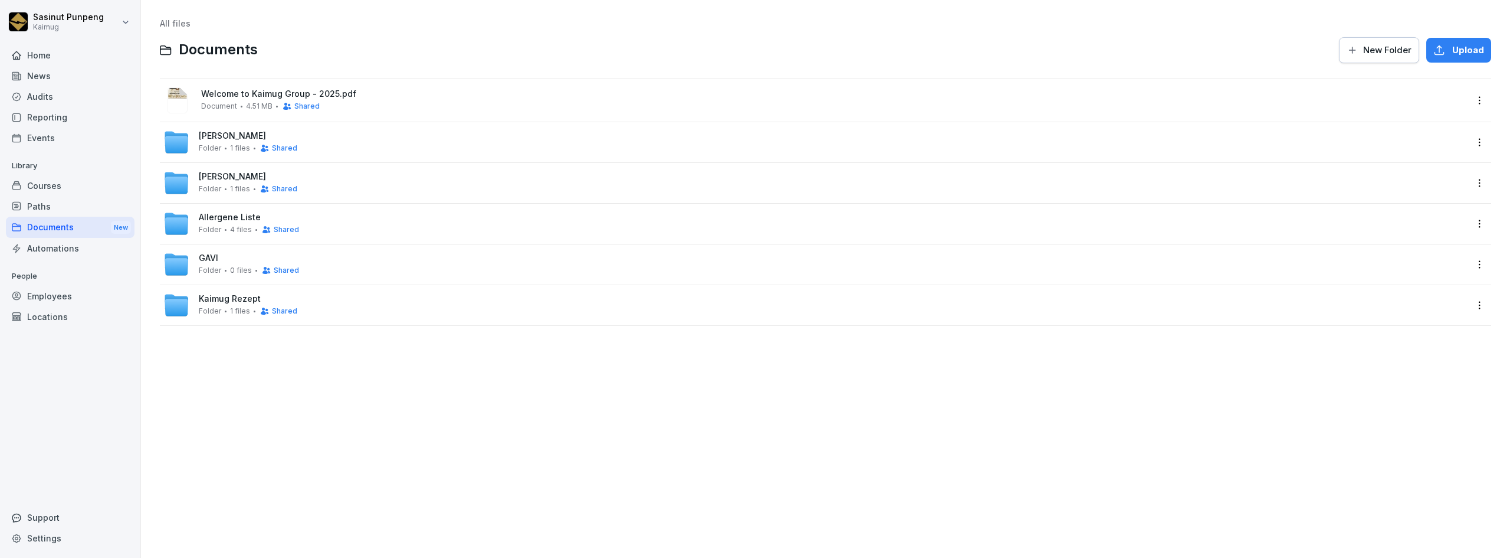
click at [317, 172] on div "Shang Miang Folder 1 files Shared" at bounding box center [814, 183] width 1303 height 26
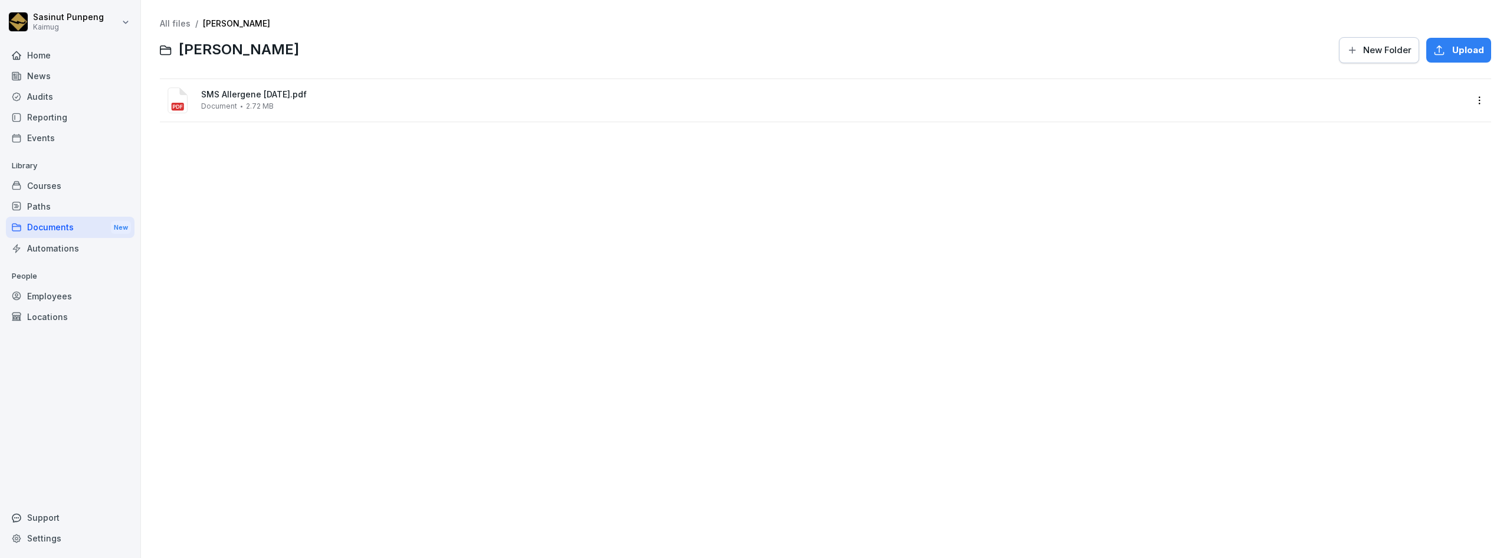
click at [181, 22] on link "All files" at bounding box center [175, 23] width 31 height 10
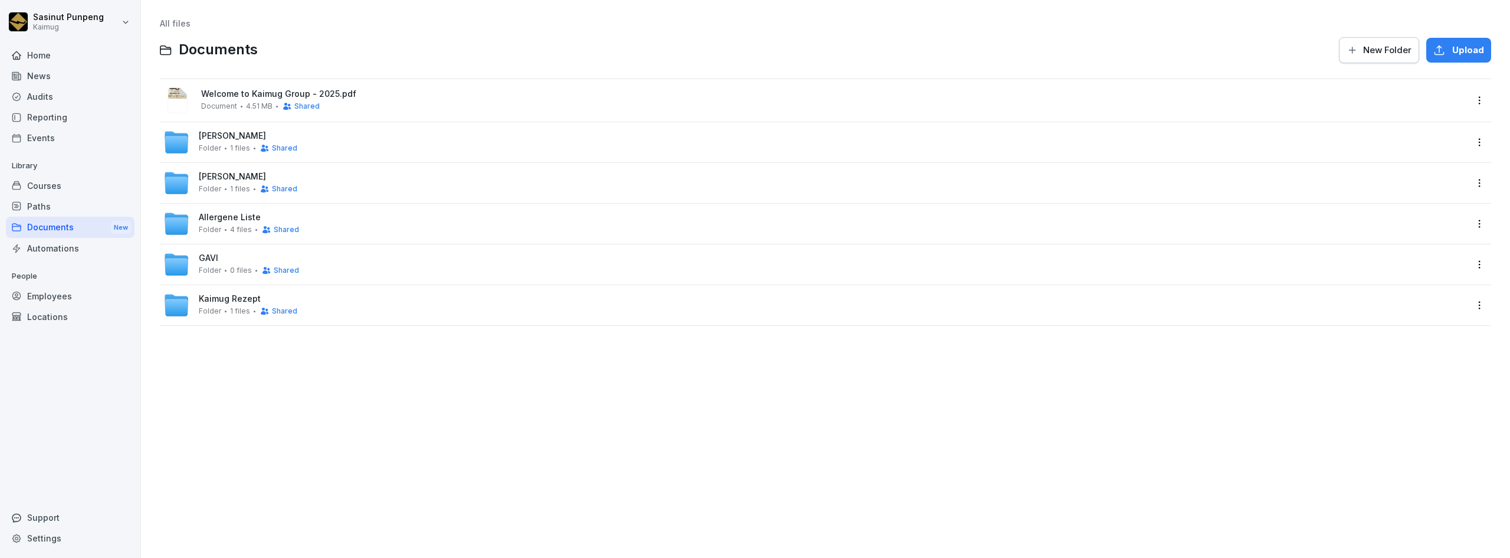
click at [650, 218] on div "Allergene Liste Folder 4 files Shared" at bounding box center [814, 224] width 1303 height 26
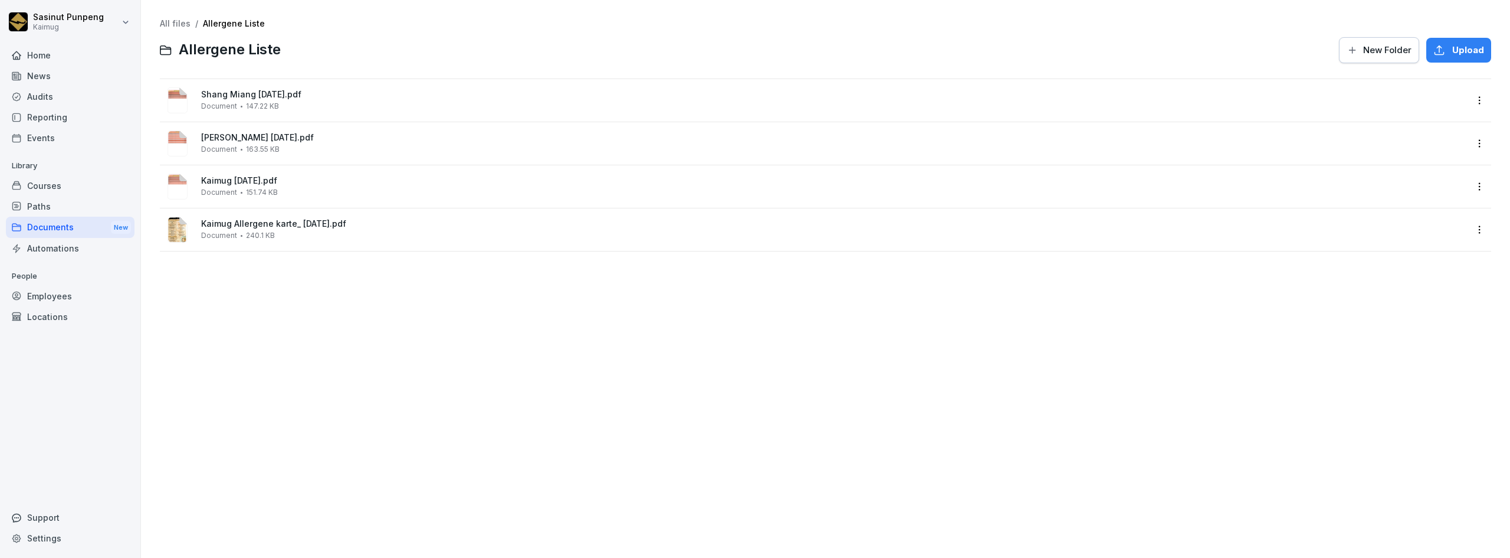
click at [164, 22] on link "All files" at bounding box center [175, 23] width 31 height 10
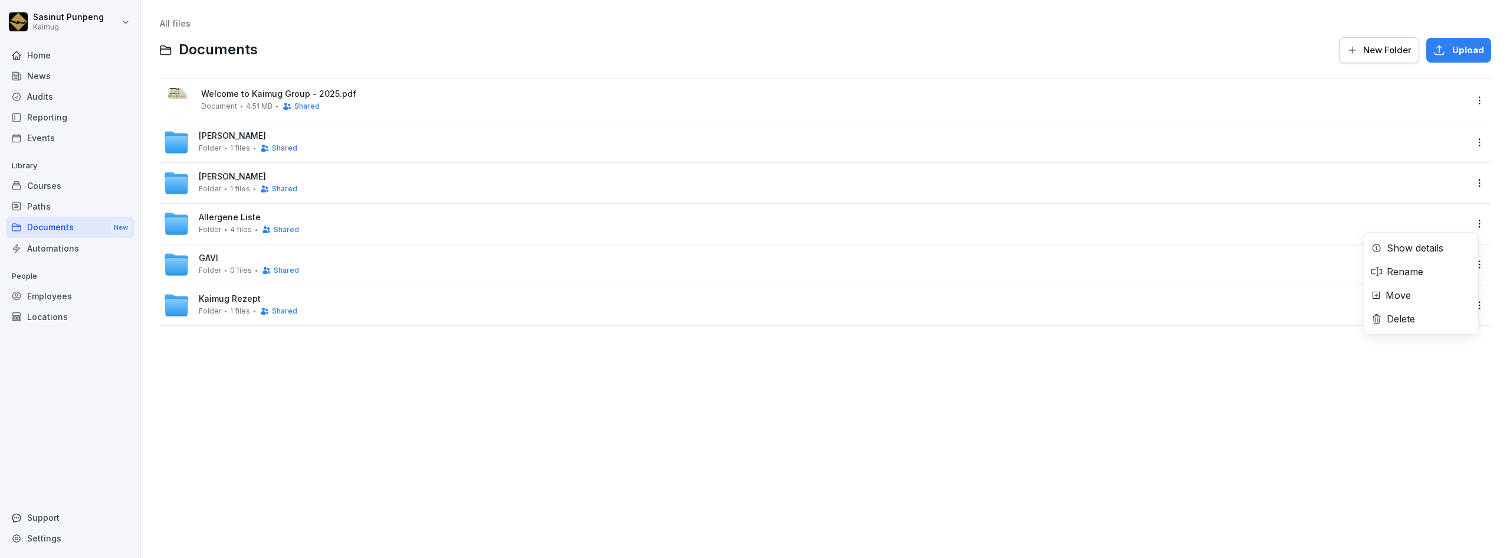
click at [1472, 229] on html "Sasinut Punpeng Kaimug Home News Audits Reporting Events Library Courses Paths …" at bounding box center [755, 279] width 1510 height 558
click at [1441, 251] on div "Show details" at bounding box center [1415, 248] width 57 height 14
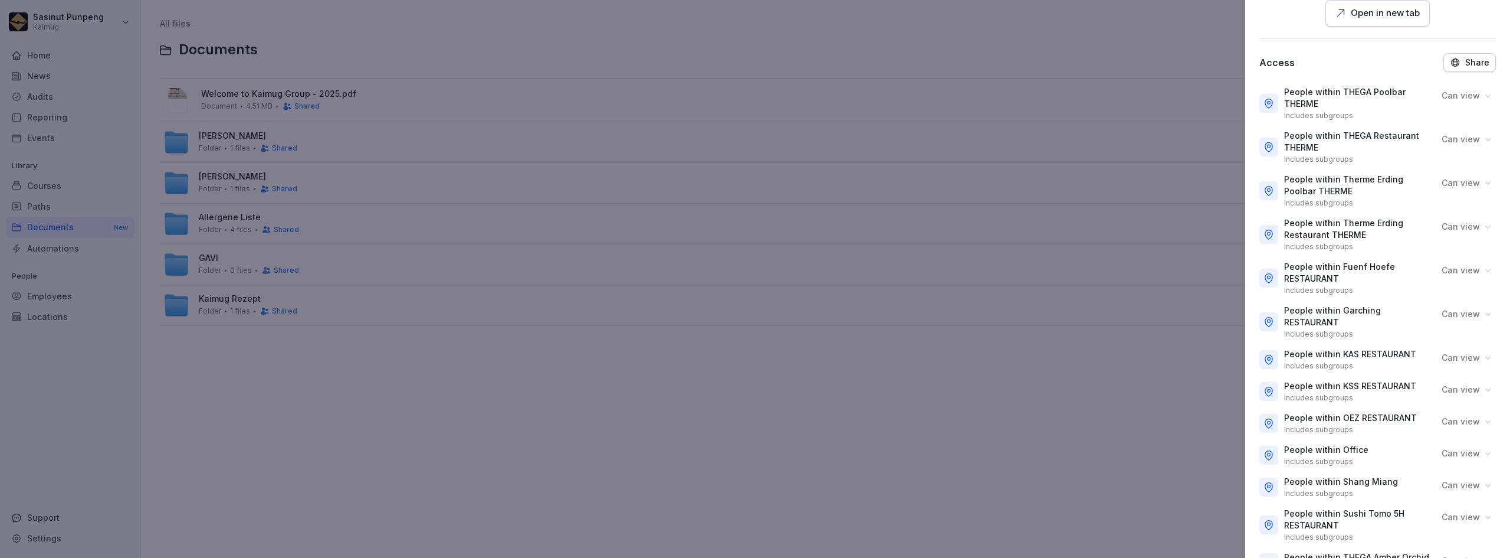
scroll to position [236, 0]
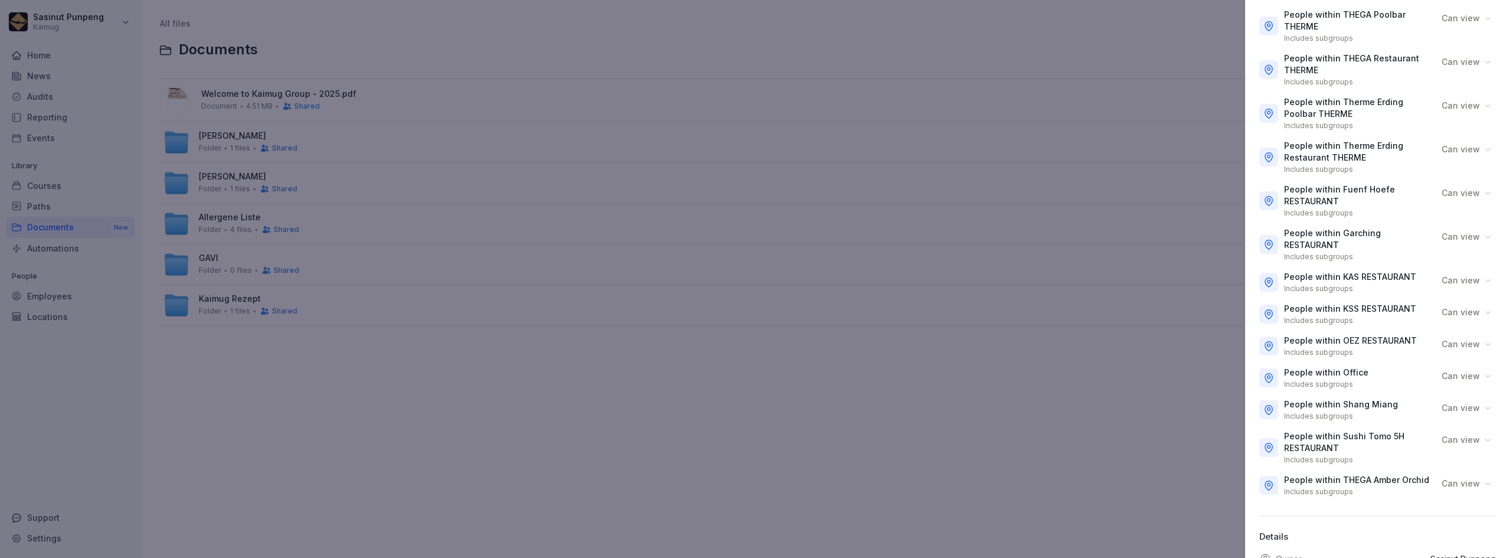
click at [1087, 496] on div at bounding box center [755, 279] width 1510 height 558
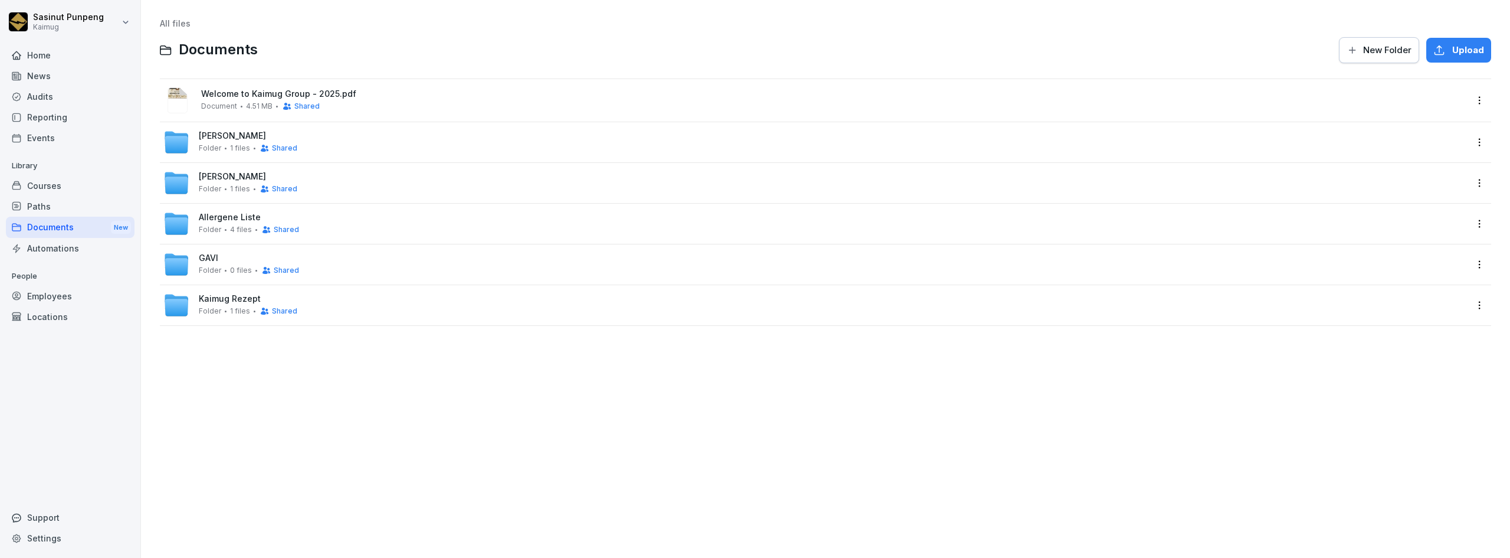
click at [1476, 142] on html "Sasinut Punpeng Kaimug Home News Audits Reporting Events Library Courses Paths …" at bounding box center [755, 279] width 1510 height 558
click at [1400, 237] on div "Delete" at bounding box center [1401, 237] width 28 height 14
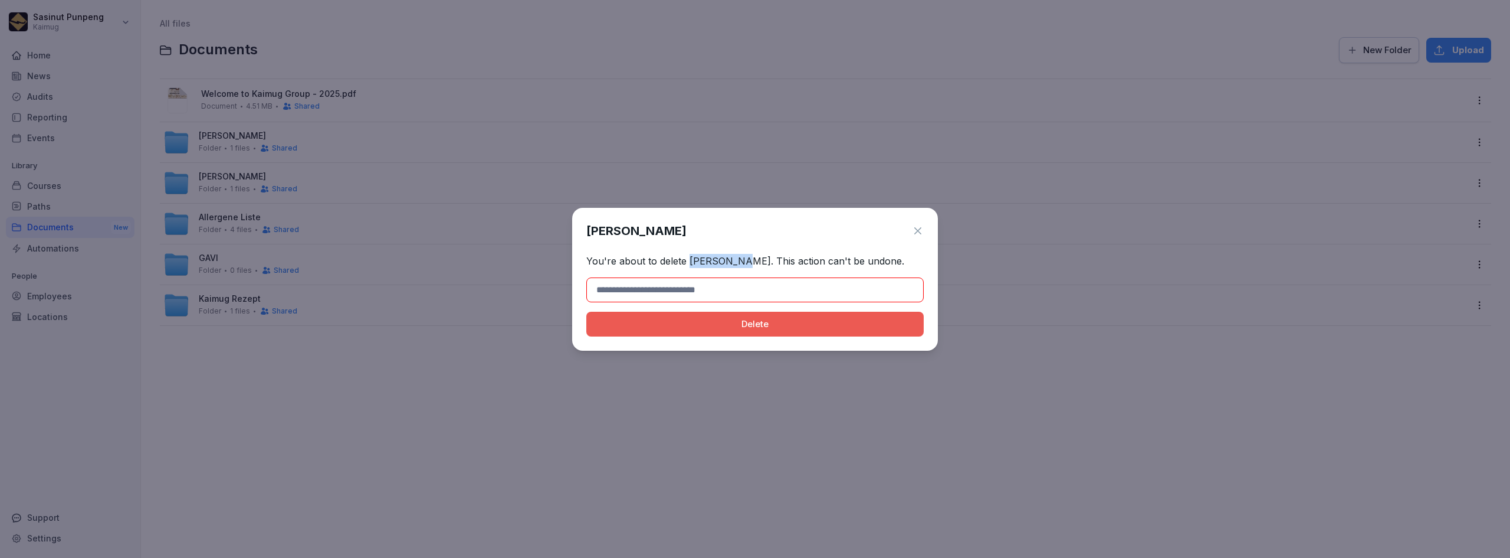
drag, startPoint x: 688, startPoint y: 256, endPoint x: 739, endPoint y: 267, distance: 51.8
click at [739, 267] on p "You're about to delete Sushi Tomo. This action can't be undone." at bounding box center [754, 261] width 337 height 14
copy p "Sushi Tomo"
click at [723, 286] on input at bounding box center [754, 289] width 337 height 25
paste input "**********"
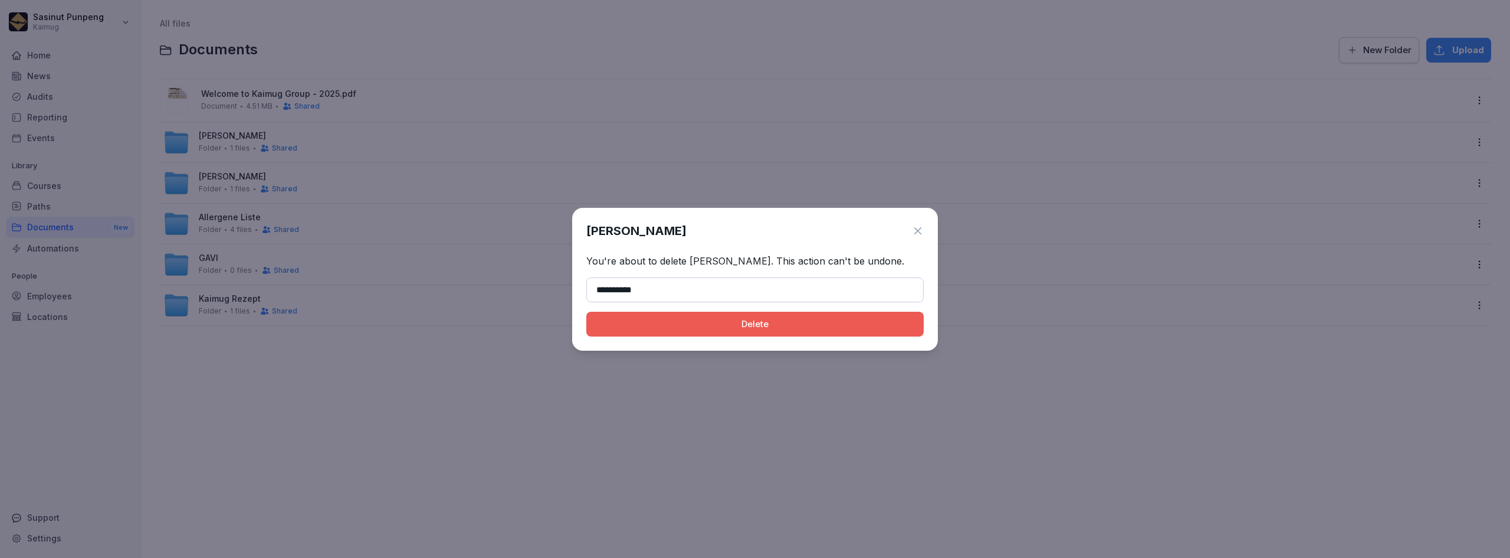
type input "**********"
click at [614, 327] on div "Delete" at bounding box center [755, 323] width 319 height 13
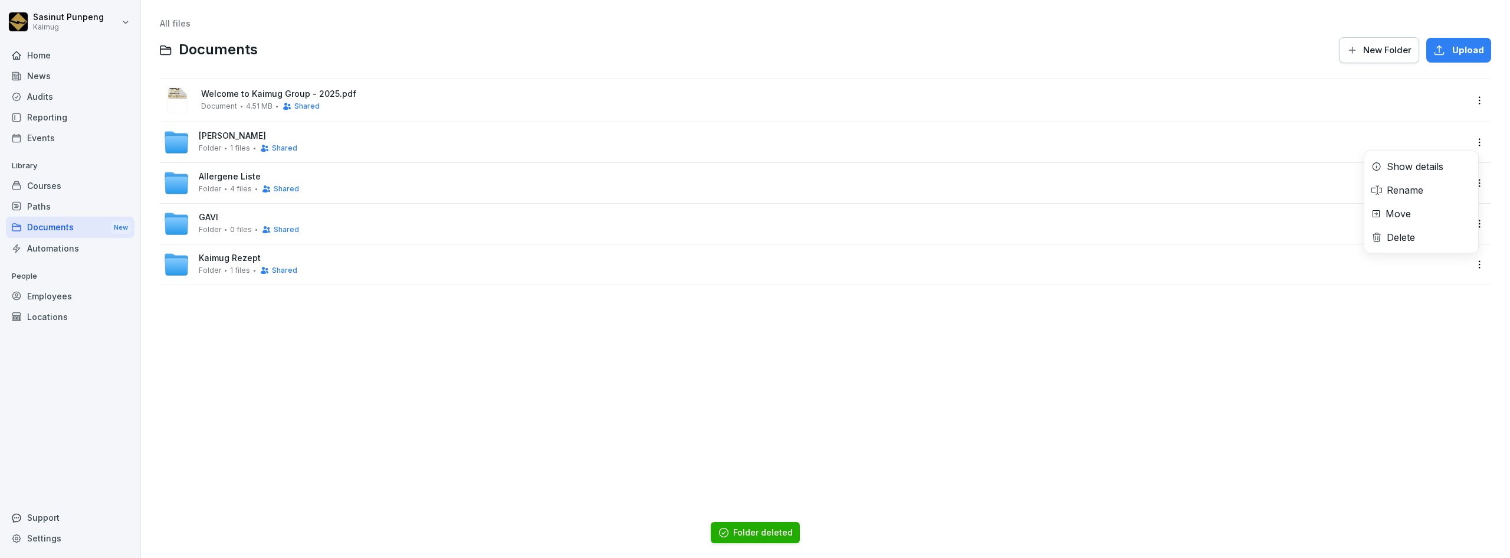
click at [1466, 147] on html "Sasinut Punpeng Kaimug Home News Audits Reporting Events Library Courses Paths …" at bounding box center [755, 279] width 1510 height 558
click at [1376, 240] on icon at bounding box center [1376, 237] width 7 height 9
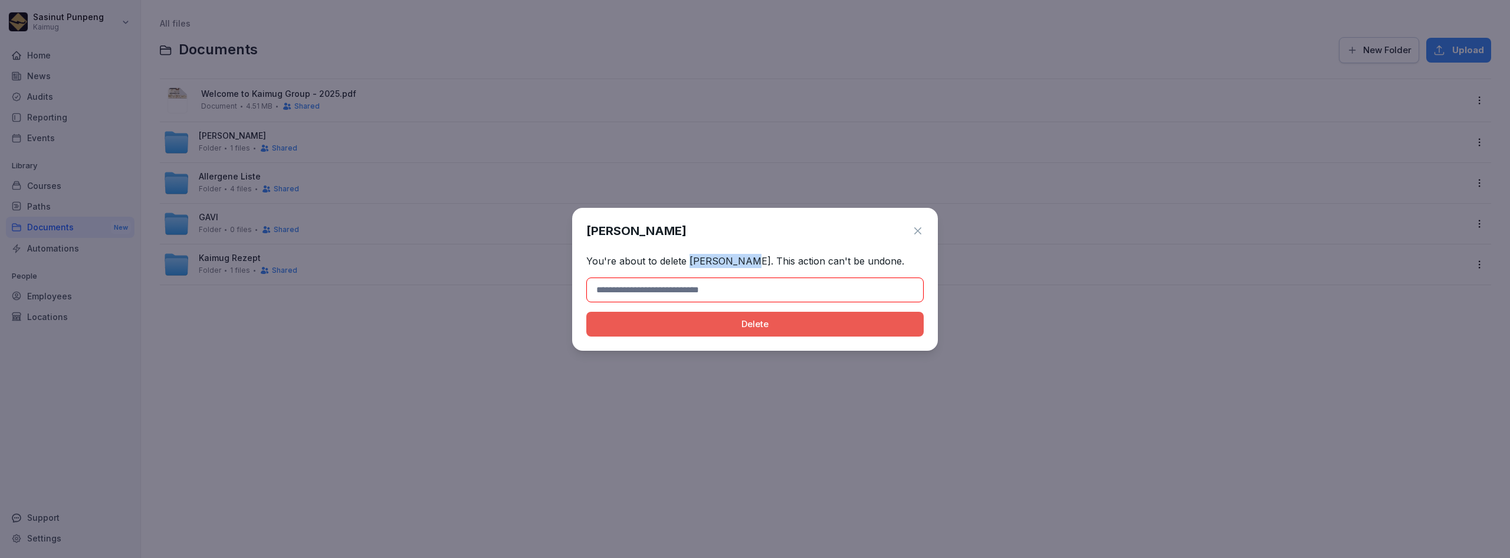
drag, startPoint x: 687, startPoint y: 261, endPoint x: 744, endPoint y: 262, distance: 56.6
click at [744, 262] on p "You're about to delete Shang Miang. This action can't be undone." at bounding box center [754, 261] width 337 height 14
copy p "[PERSON_NAME]"
click at [706, 290] on input at bounding box center [754, 289] width 337 height 25
paste input "**********"
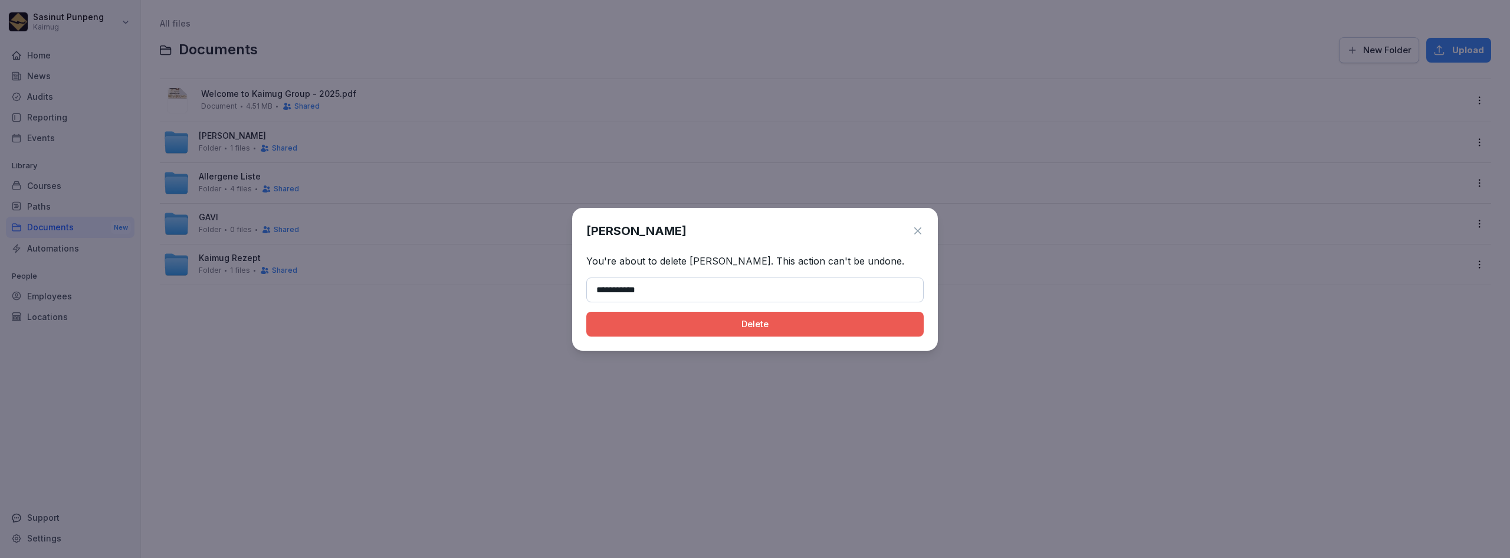
type input "**********"
click at [593, 326] on button "Delete" at bounding box center [754, 324] width 337 height 25
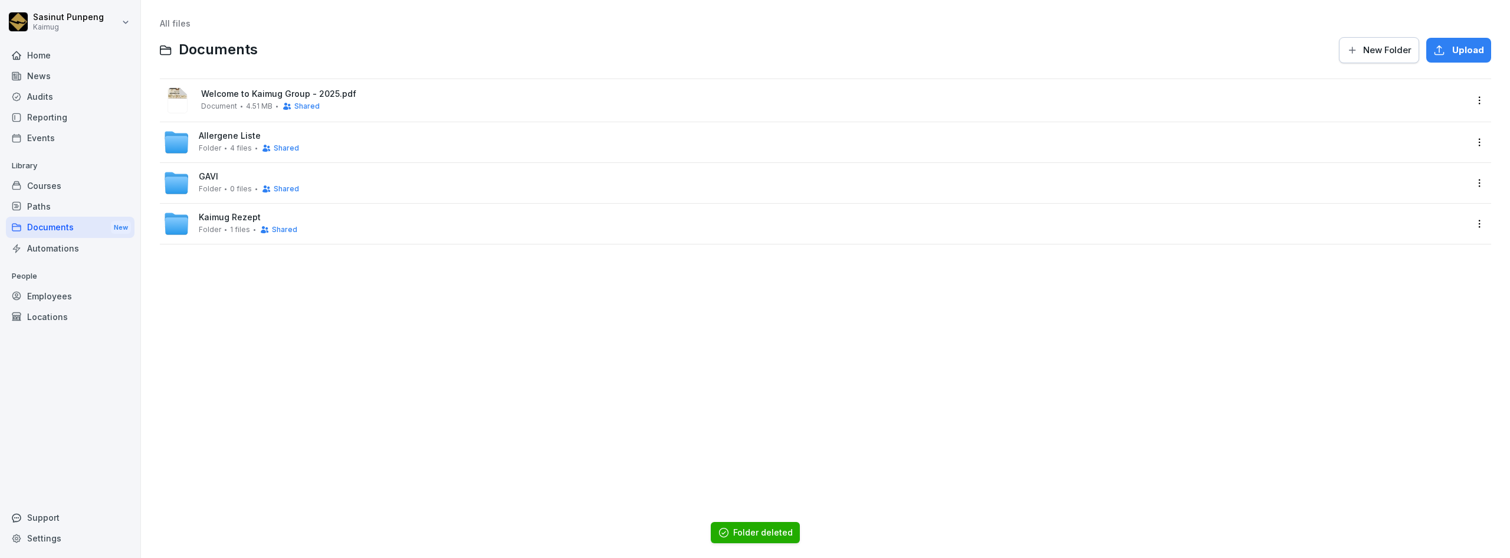
click at [258, 348] on div "All files Documents New Folder Upload Welcome to Kaimug Group - 2025.pdf Docume…" at bounding box center [826, 279] width 1352 height 540
